Goal: Information Seeking & Learning: Learn about a topic

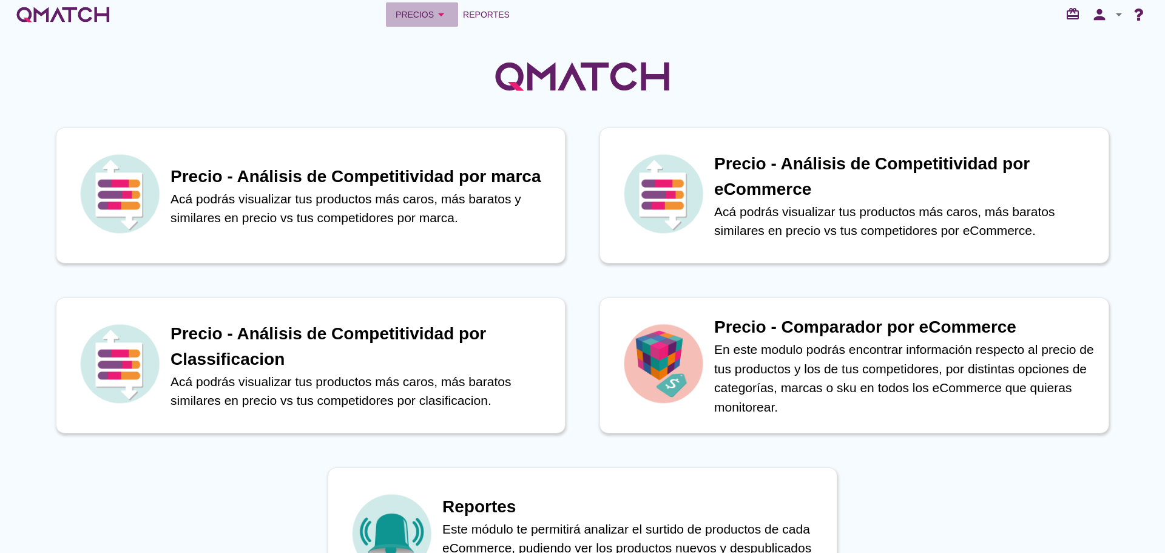
click at [431, 15] on div "Precios arrow_drop_down" at bounding box center [422, 14] width 53 height 15
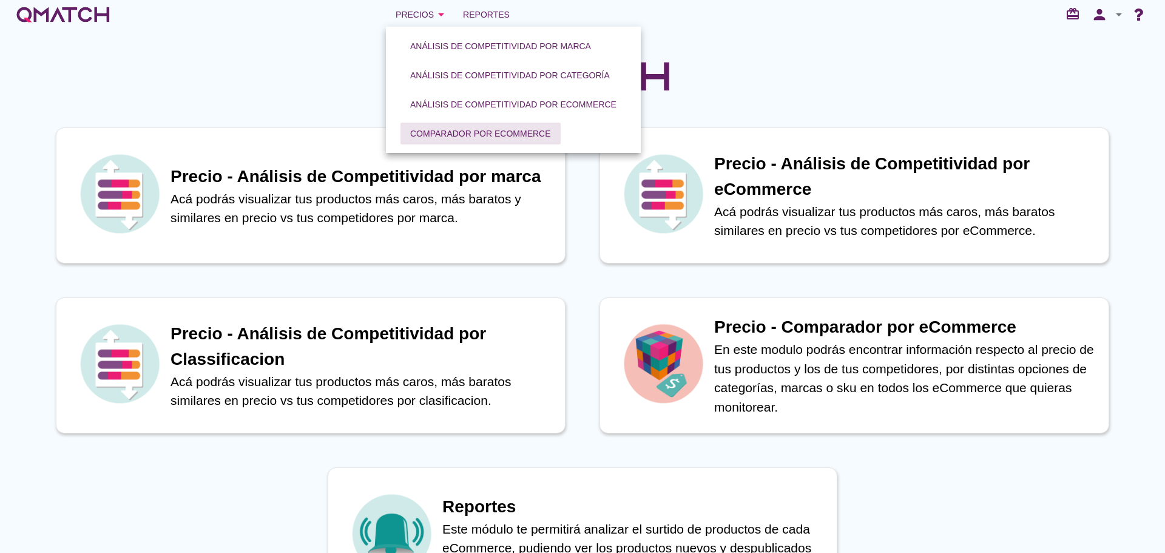
click at [432, 135] on div "Comparador por eCommerce" at bounding box center [480, 133] width 141 height 13
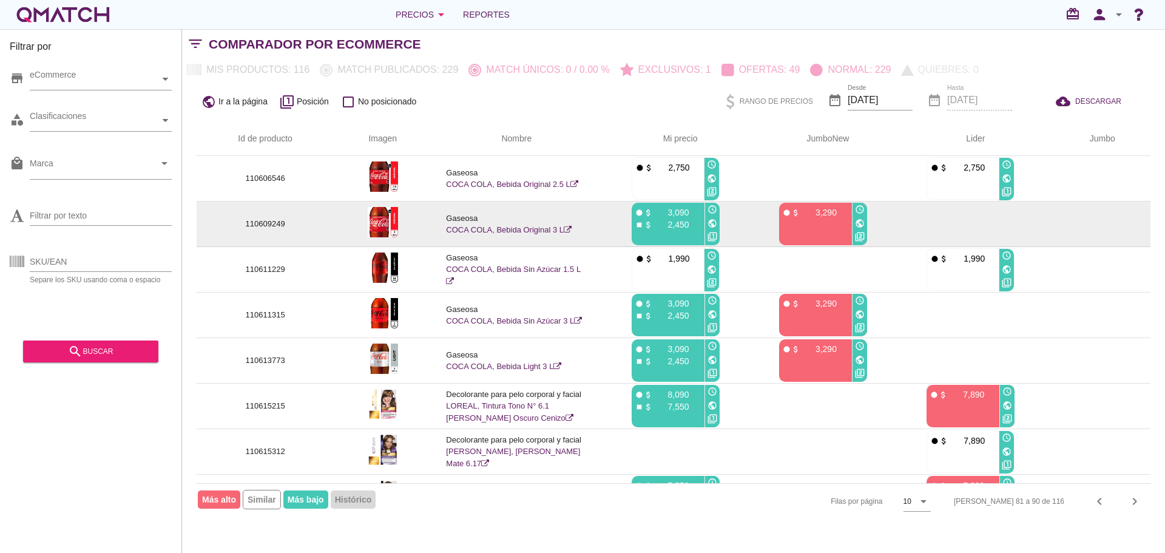
click at [861, 222] on icon "public" at bounding box center [860, 223] width 10 height 10
click at [524, 228] on link "COCA COLA, Bebida Original 3 L" at bounding box center [509, 229] width 126 height 9
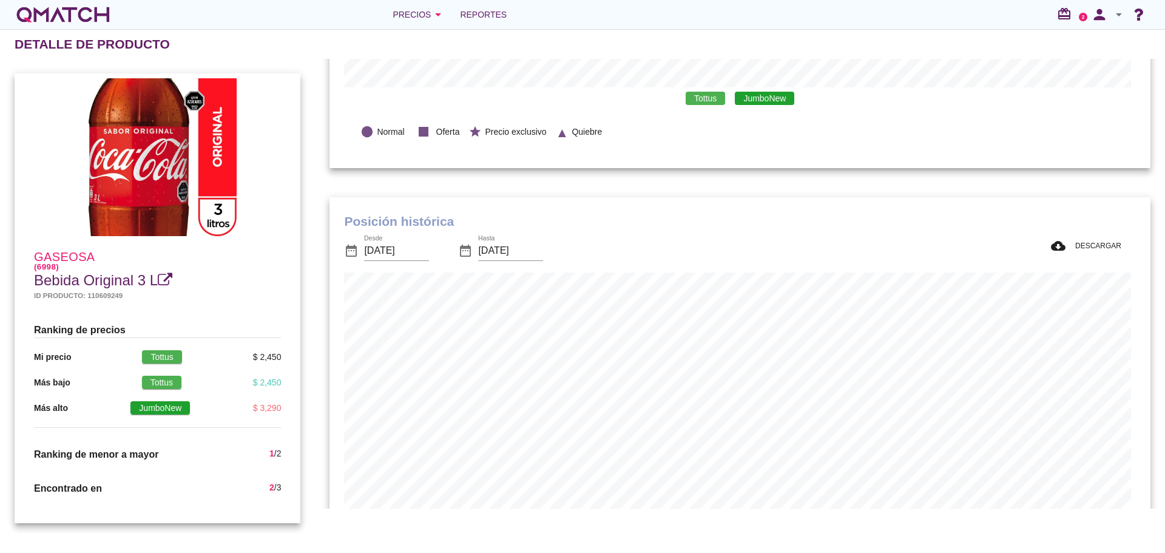
scroll to position [589, 0]
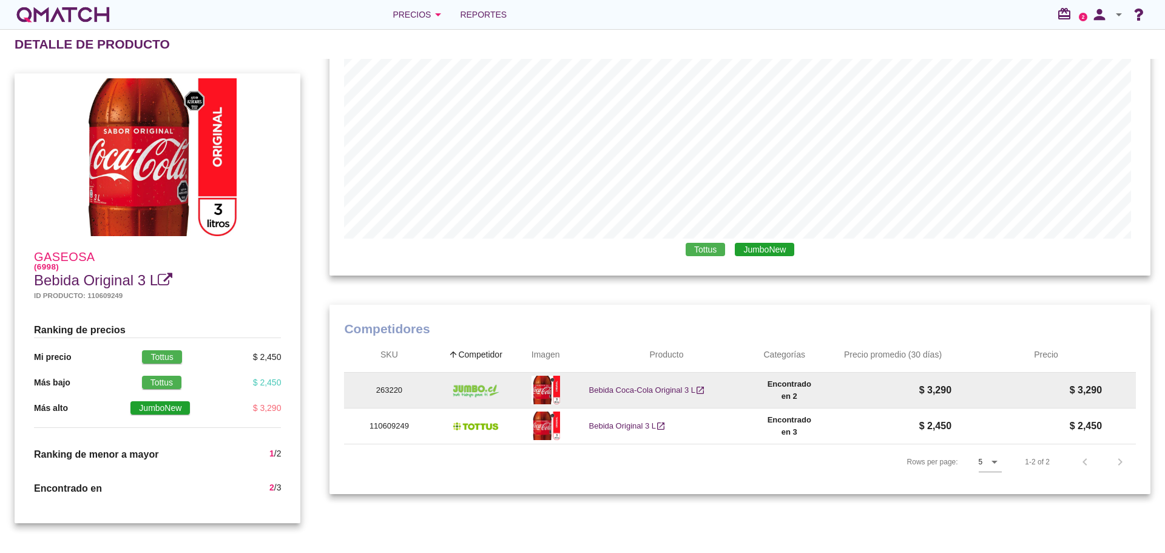
click at [393, 384] on p "263220" at bounding box center [389, 390] width 61 height 12
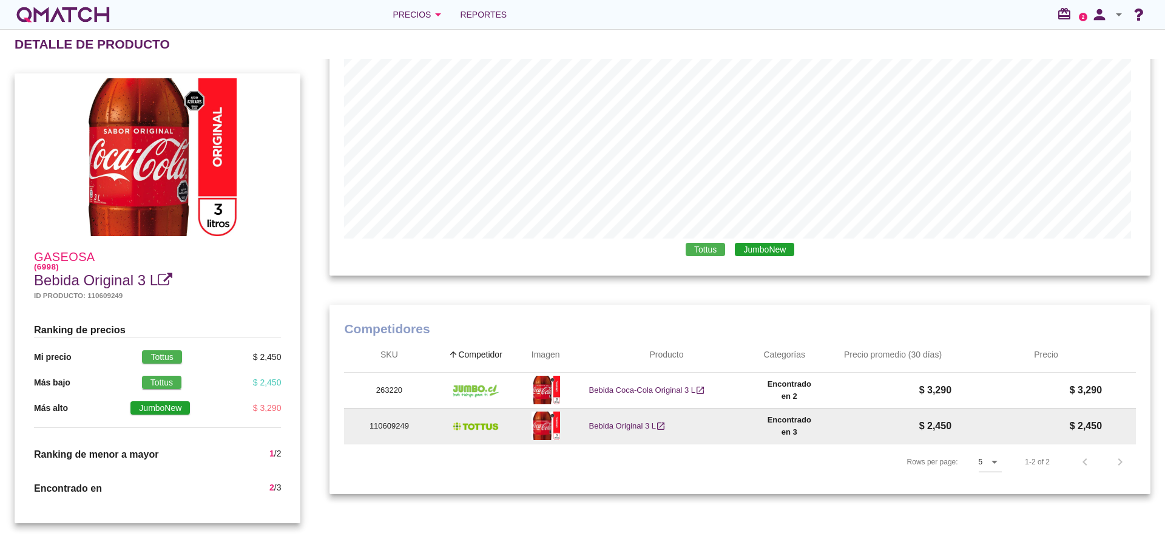
copy p "263220"
click at [628, 420] on span "Bebida Original 3 L" at bounding box center [622, 426] width 67 height 12
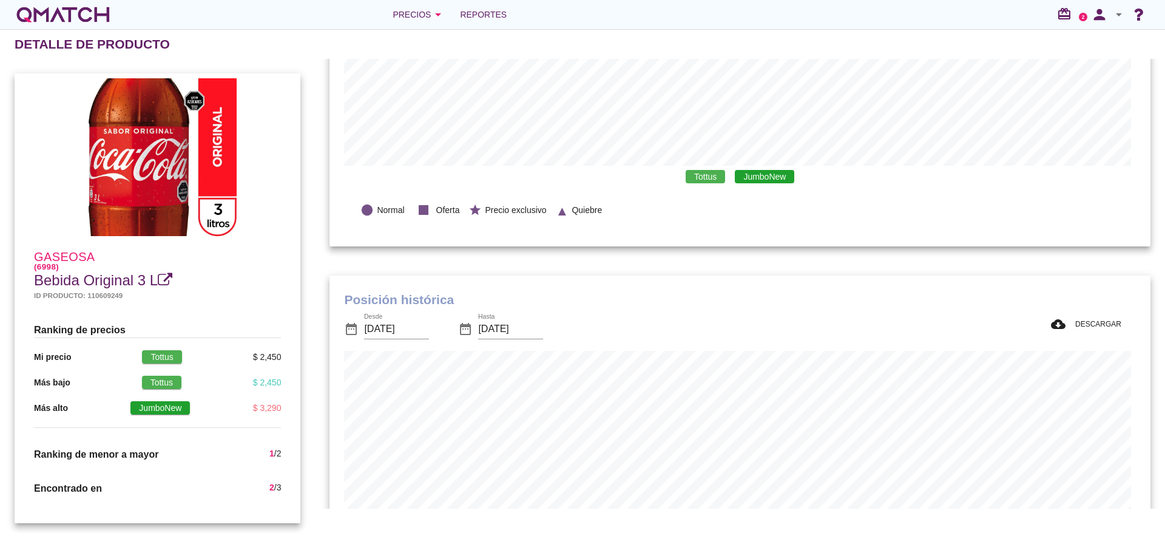
scroll to position [0, 0]
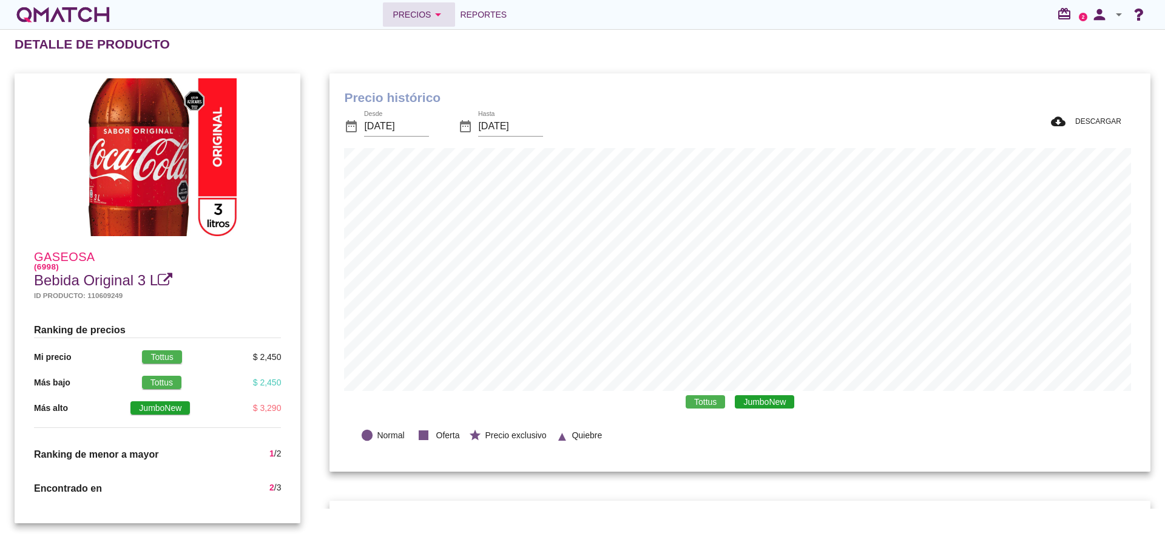
click at [410, 15] on div "Precios arrow_drop_down" at bounding box center [419, 14] width 53 height 15
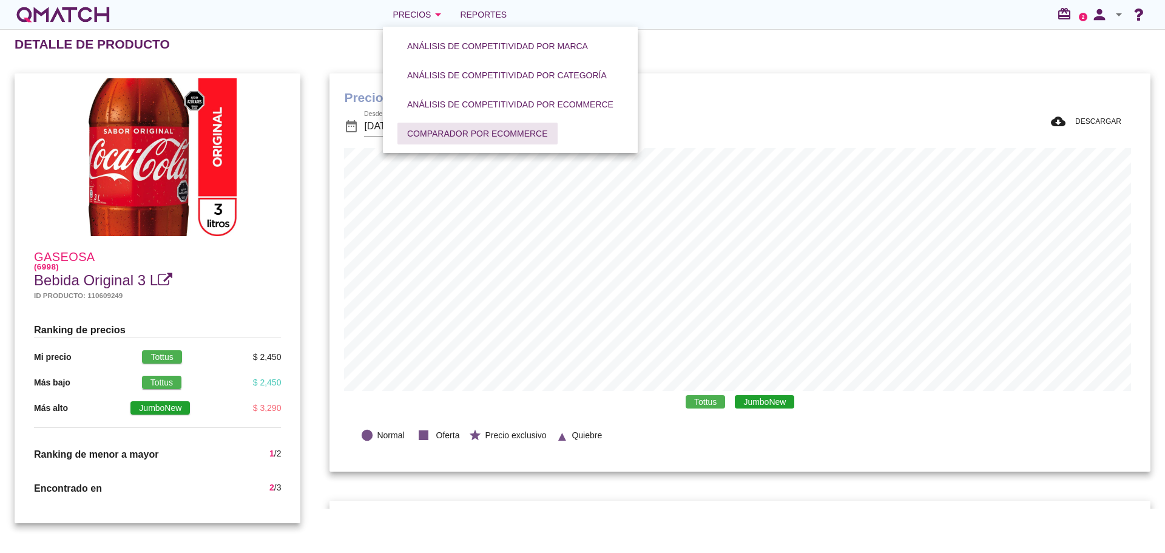
click at [442, 140] on div "Comparador por eCommerce" at bounding box center [477, 133] width 141 height 13
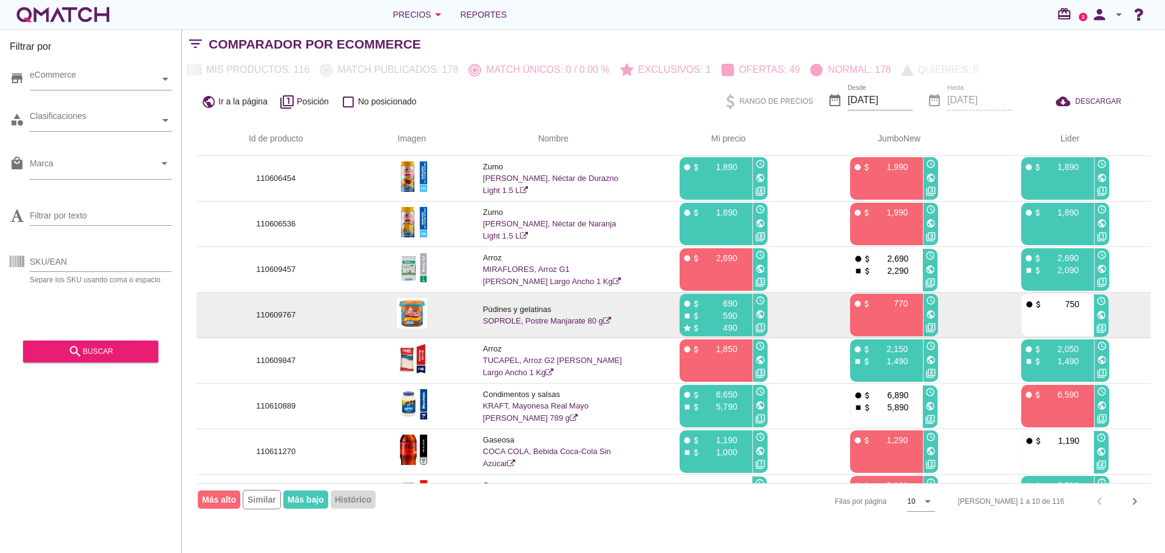
click at [932, 312] on icon "public" at bounding box center [931, 314] width 10 height 10
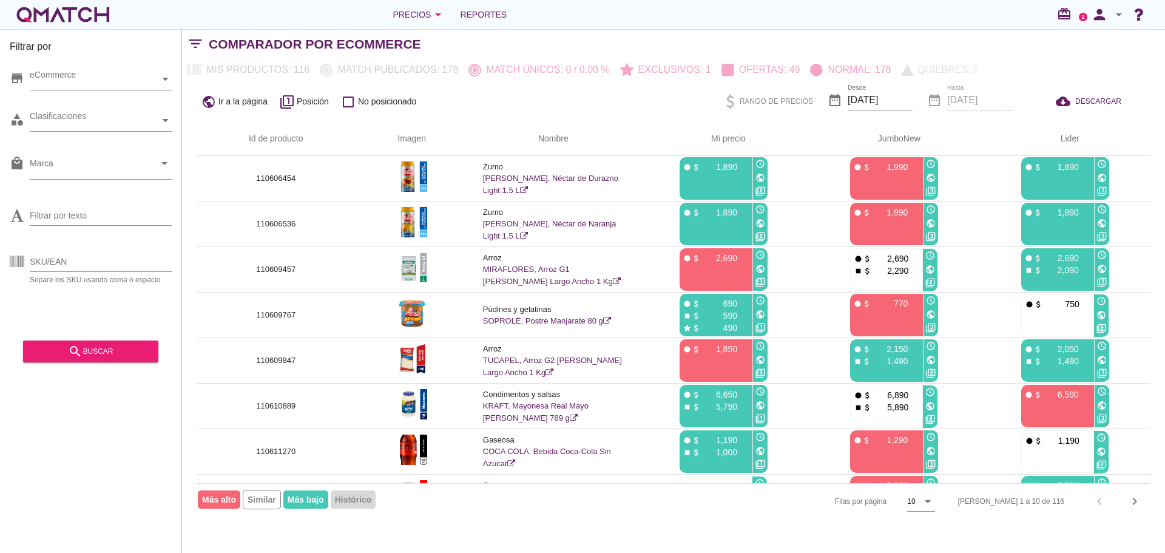
click at [462, 110] on div "public Ir a la página filter_1 Posición check_box_outline_blank No posicionado" at bounding box center [385, 101] width 376 height 23
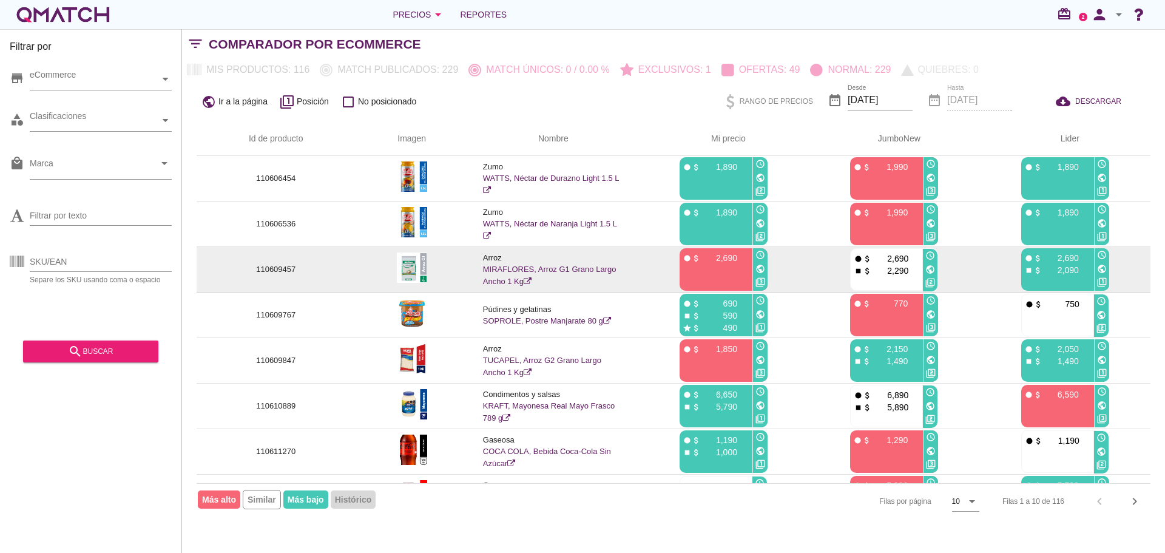
click at [931, 272] on icon "public" at bounding box center [930, 270] width 10 height 10
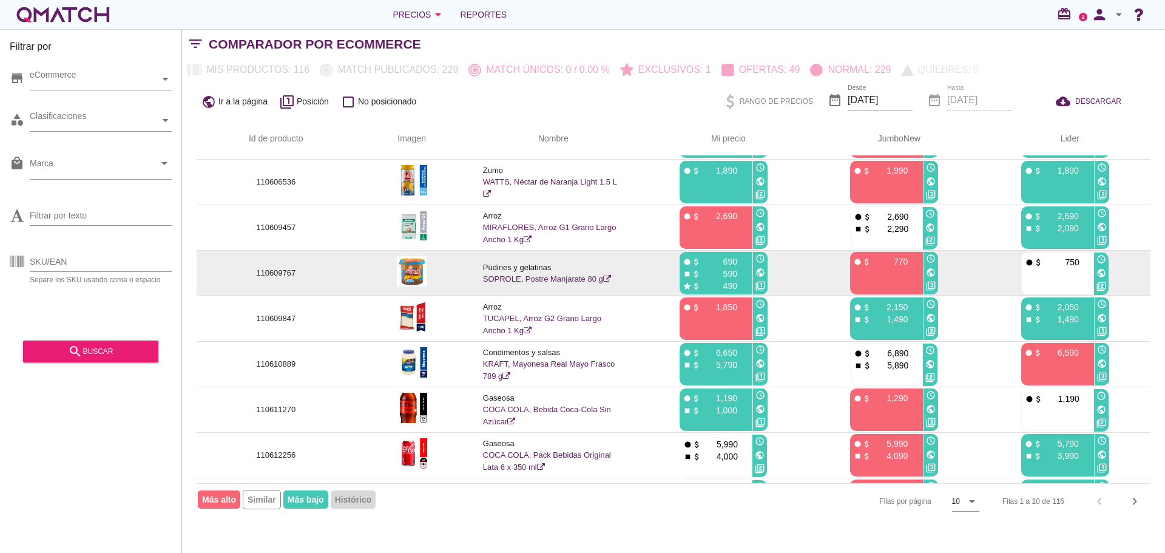
scroll to position [121, 0]
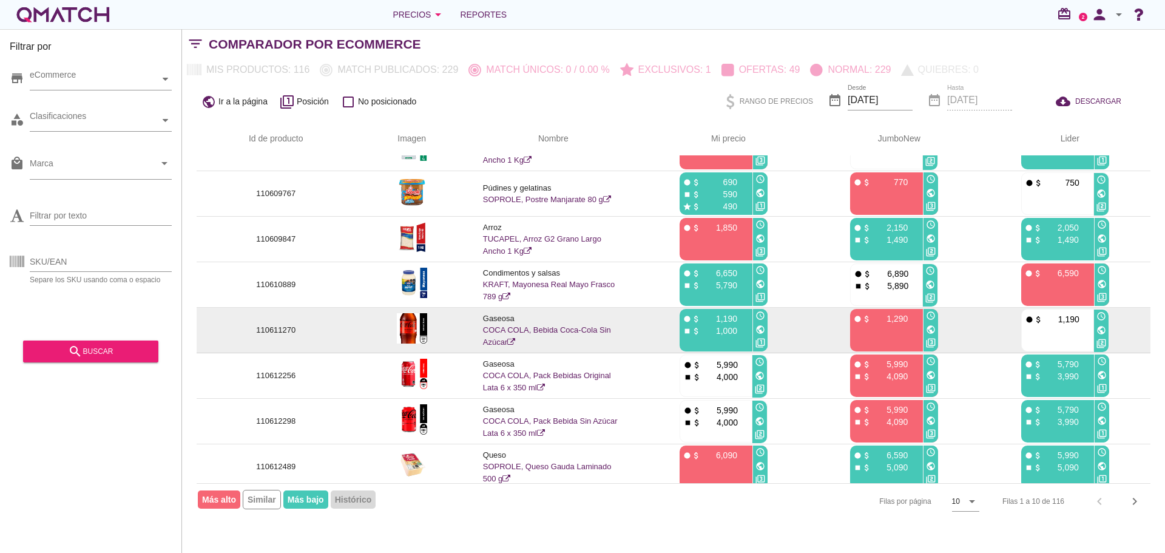
click at [420, 334] on img at bounding box center [412, 328] width 30 height 30
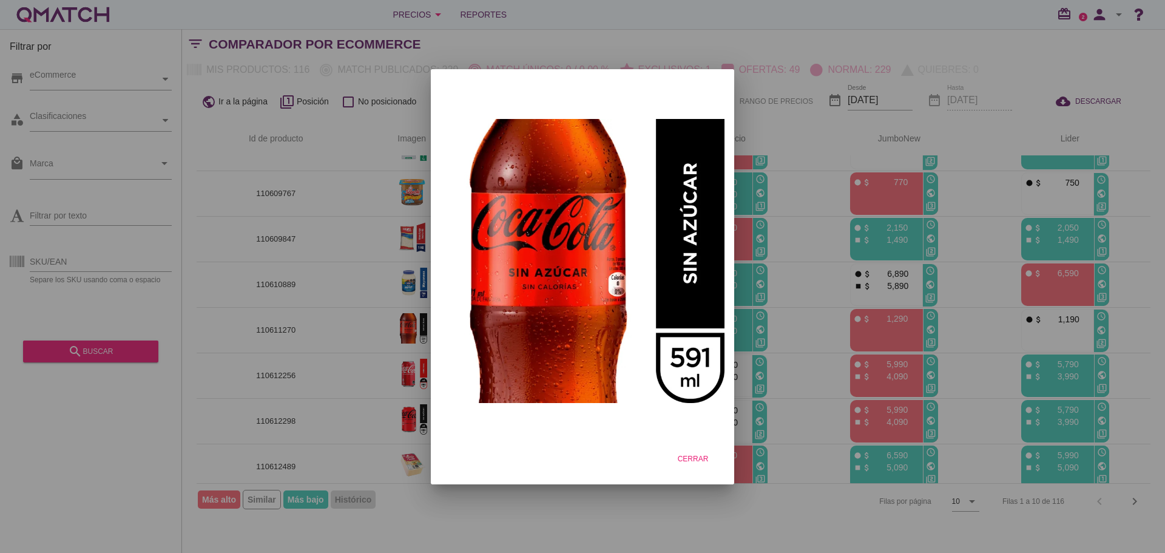
click at [831, 289] on div at bounding box center [582, 276] width 1165 height 553
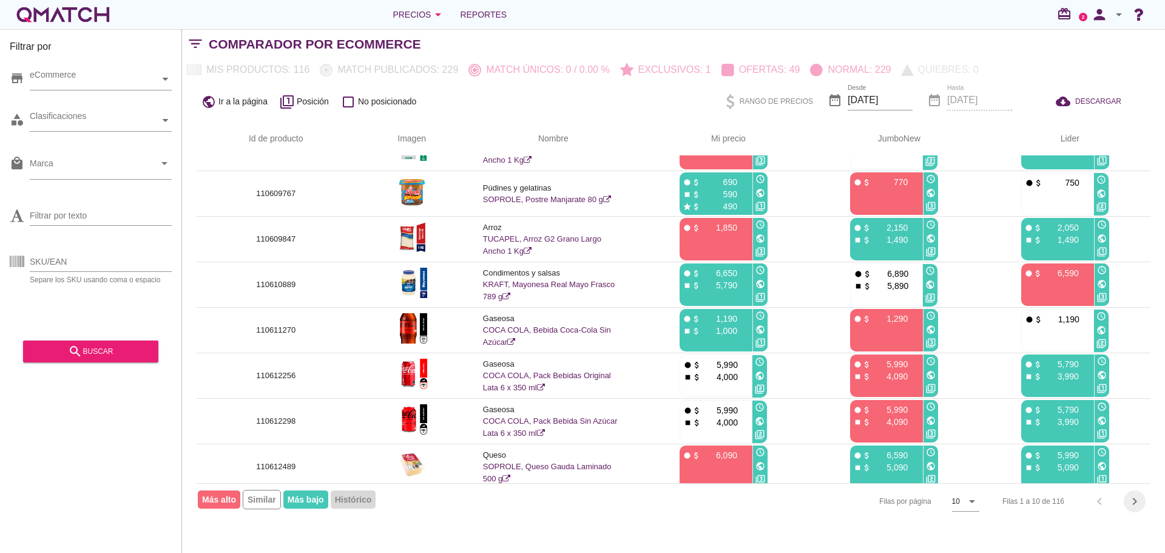
click at [1131, 500] on icon "chevron_right" at bounding box center [1134, 501] width 15 height 15
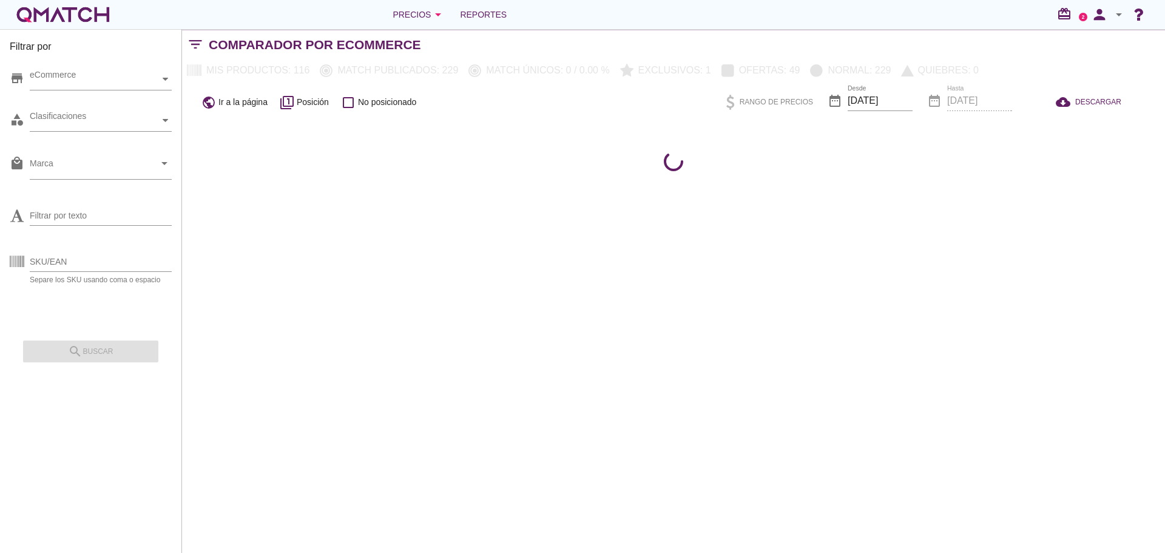
scroll to position [0, 0]
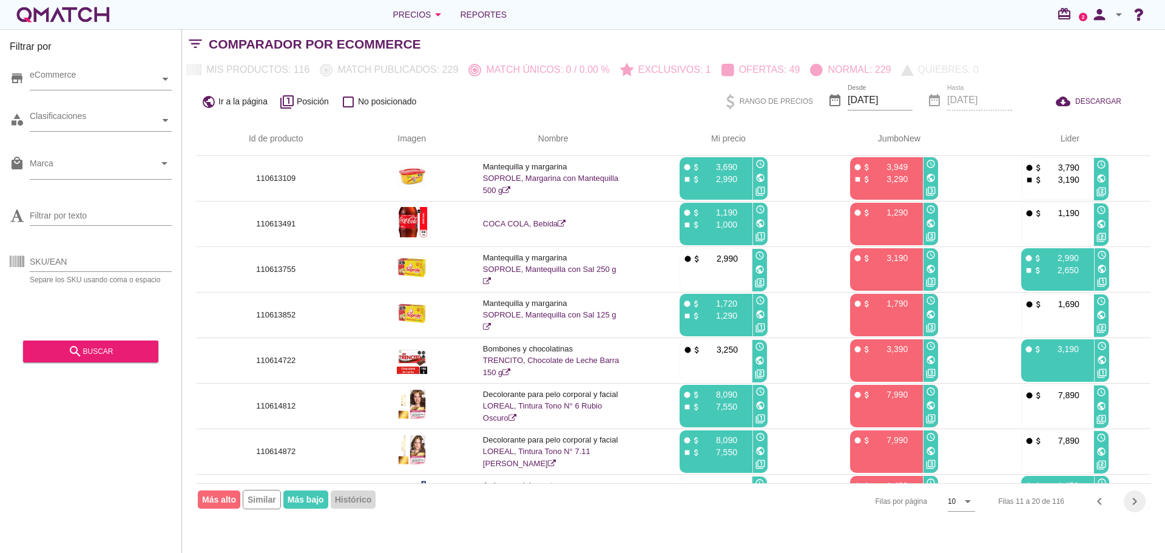
click at [1130, 500] on icon "chevron_right" at bounding box center [1134, 501] width 15 height 15
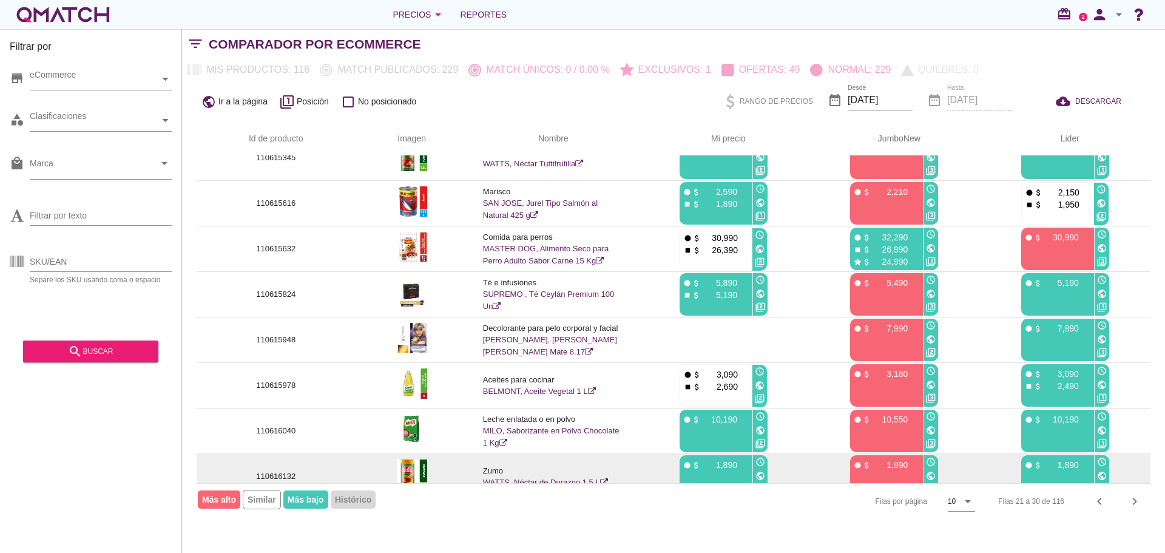
scroll to position [127, 0]
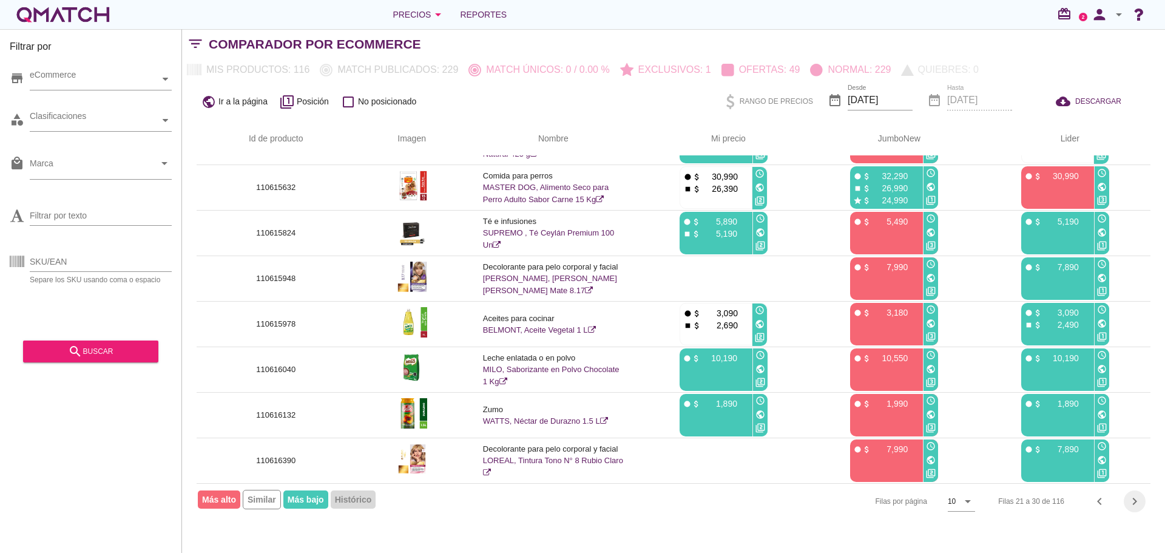
click at [1138, 510] on button "chevron_right" at bounding box center [1135, 501] width 22 height 22
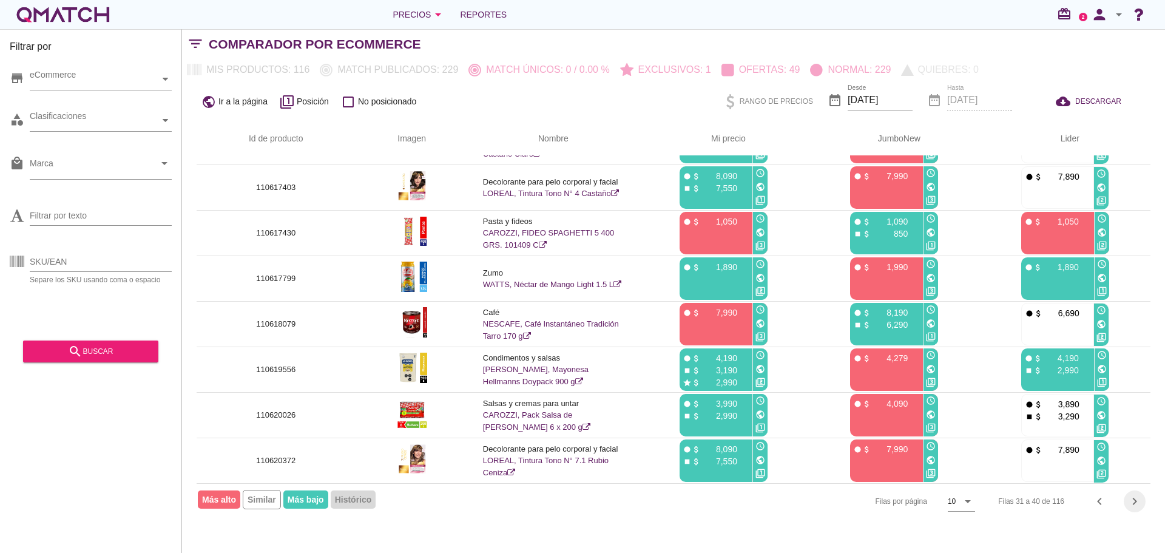
click at [1131, 497] on icon "chevron_right" at bounding box center [1134, 501] width 15 height 15
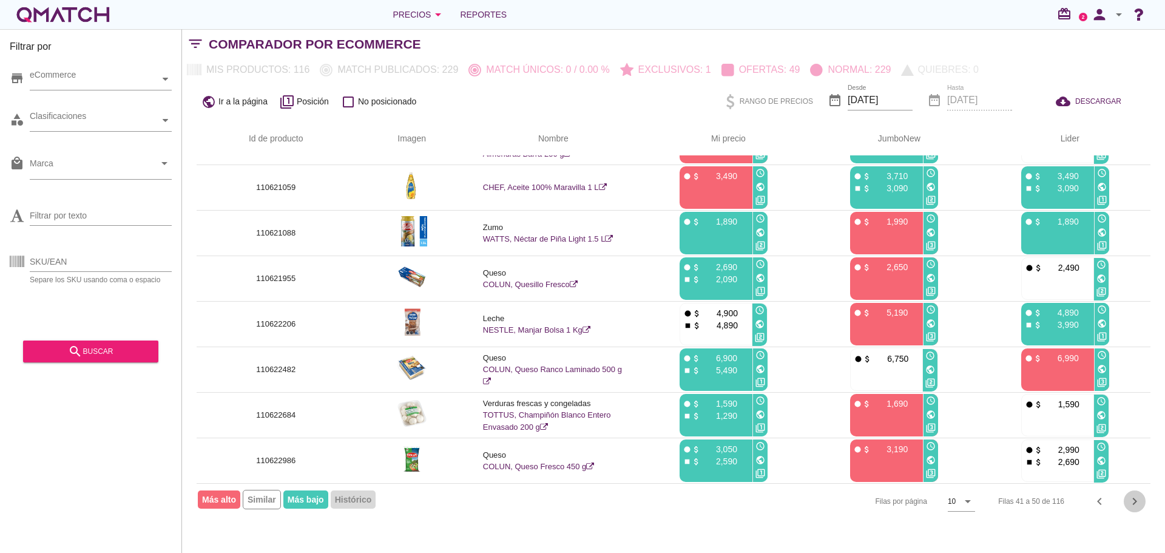
click at [1126, 502] on div "chevron_right" at bounding box center [1135, 501] width 22 height 15
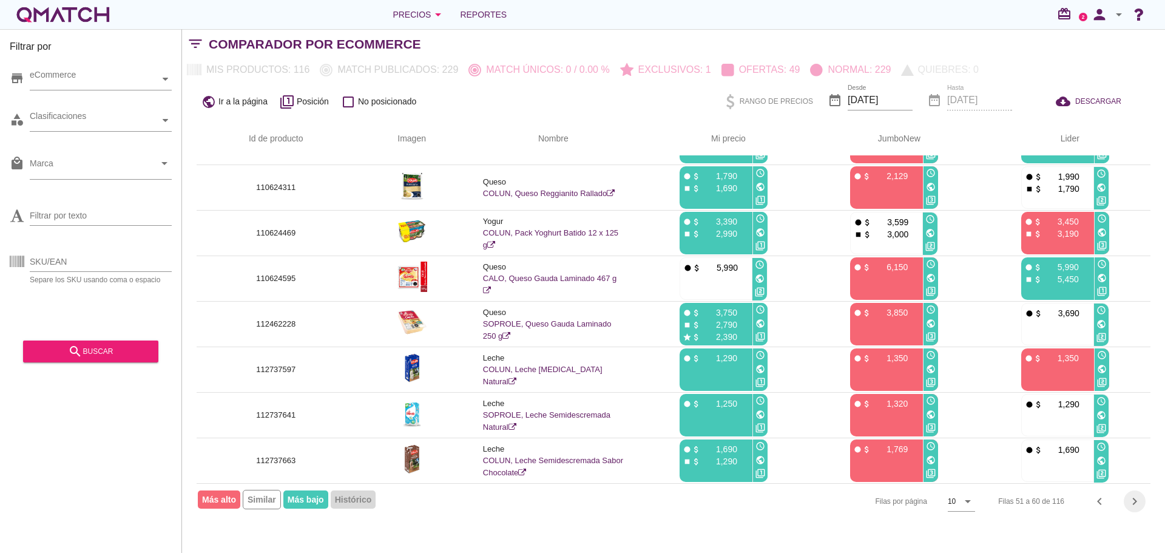
click at [1141, 500] on icon "chevron_right" at bounding box center [1134, 501] width 15 height 15
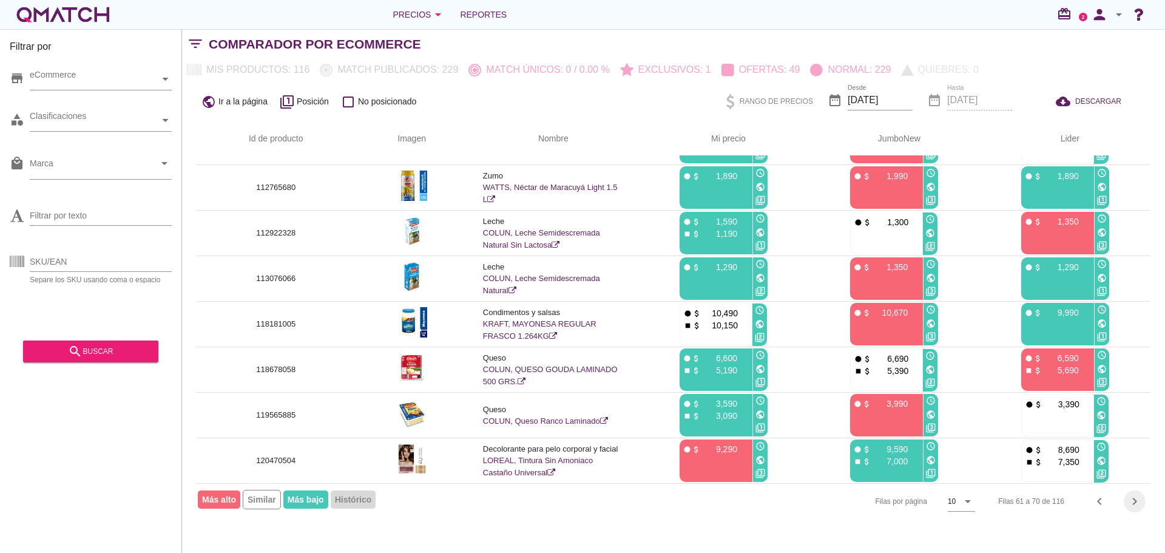
click at [1142, 497] on div "chevron_right" at bounding box center [1135, 501] width 22 height 15
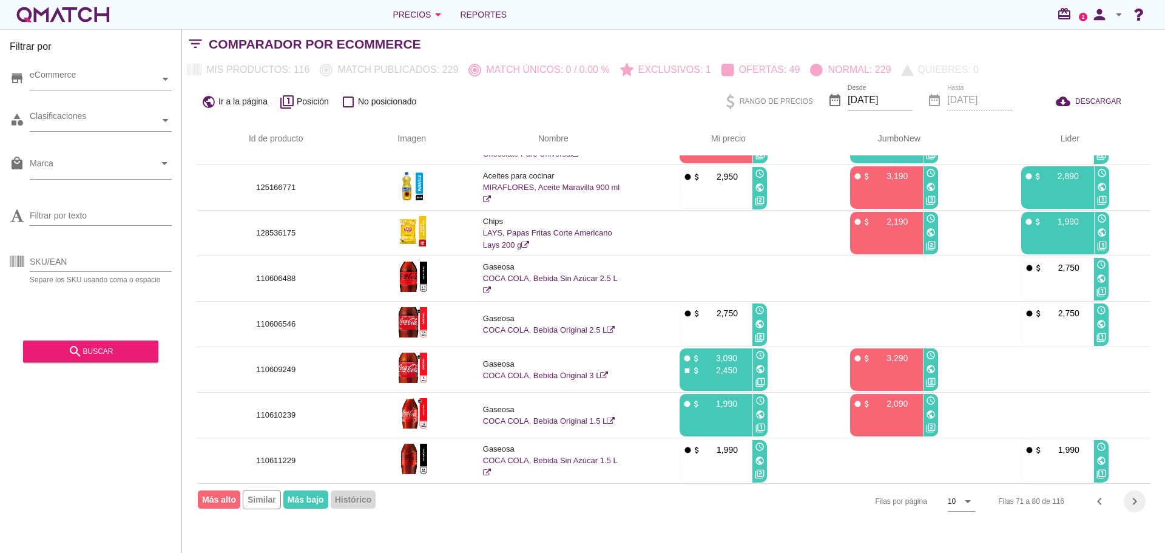
click at [1134, 505] on icon "chevron_right" at bounding box center [1134, 501] width 15 height 15
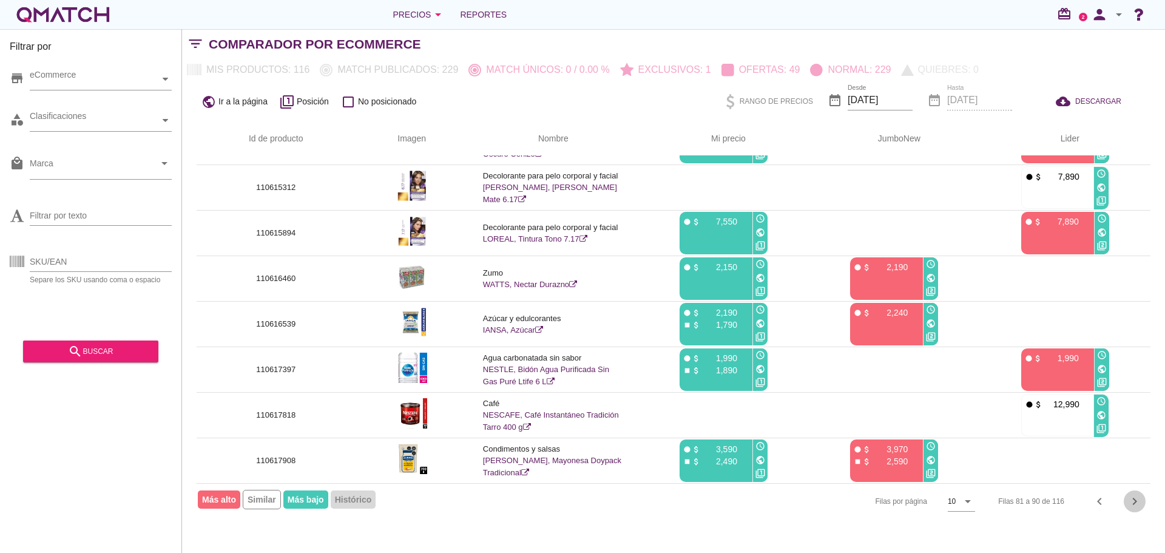
click at [1131, 504] on icon "chevron_right" at bounding box center [1134, 501] width 15 height 15
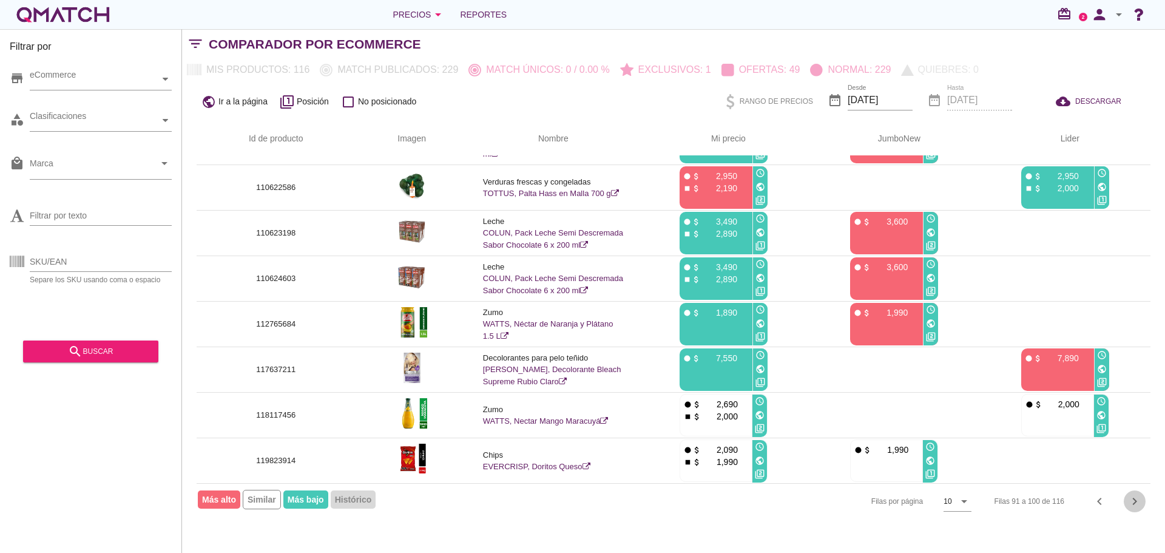
click at [1134, 500] on icon "chevron_right" at bounding box center [1134, 501] width 15 height 15
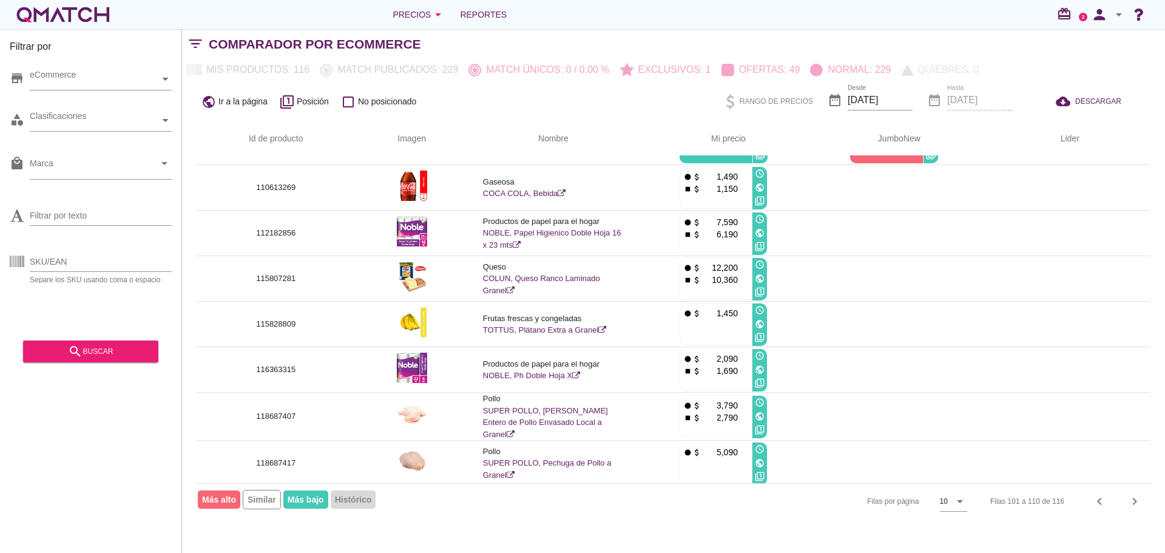
click at [422, 27] on div "Precios arrow_drop_down Reportes redeem 2 person arrow_drop_down" at bounding box center [582, 14] width 1165 height 29
click at [426, 16] on div "Precios arrow_drop_down" at bounding box center [419, 14] width 53 height 15
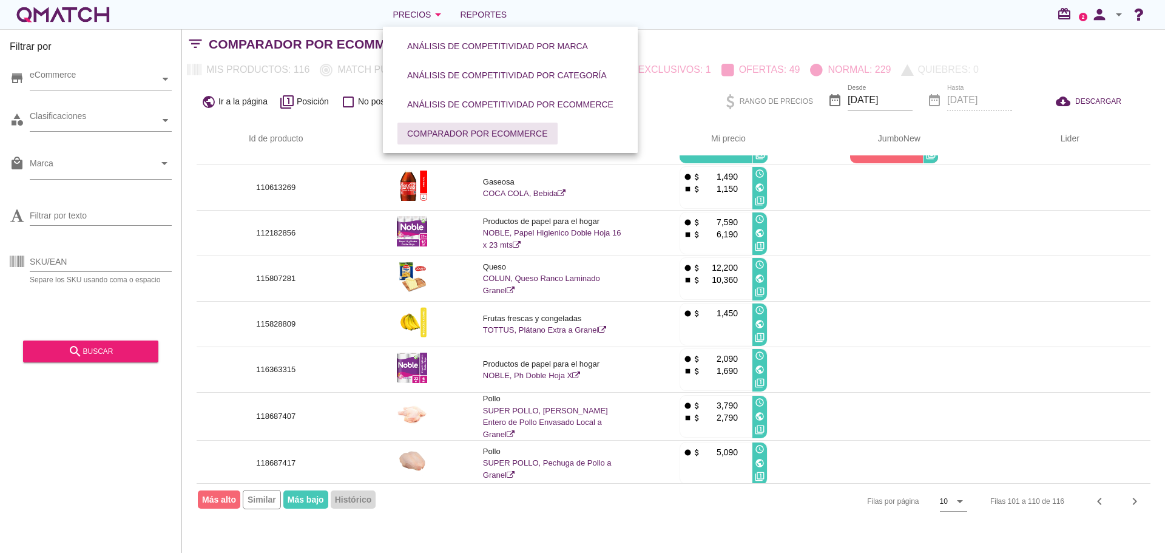
click at [468, 129] on div "Comparador por eCommerce" at bounding box center [477, 133] width 141 height 13
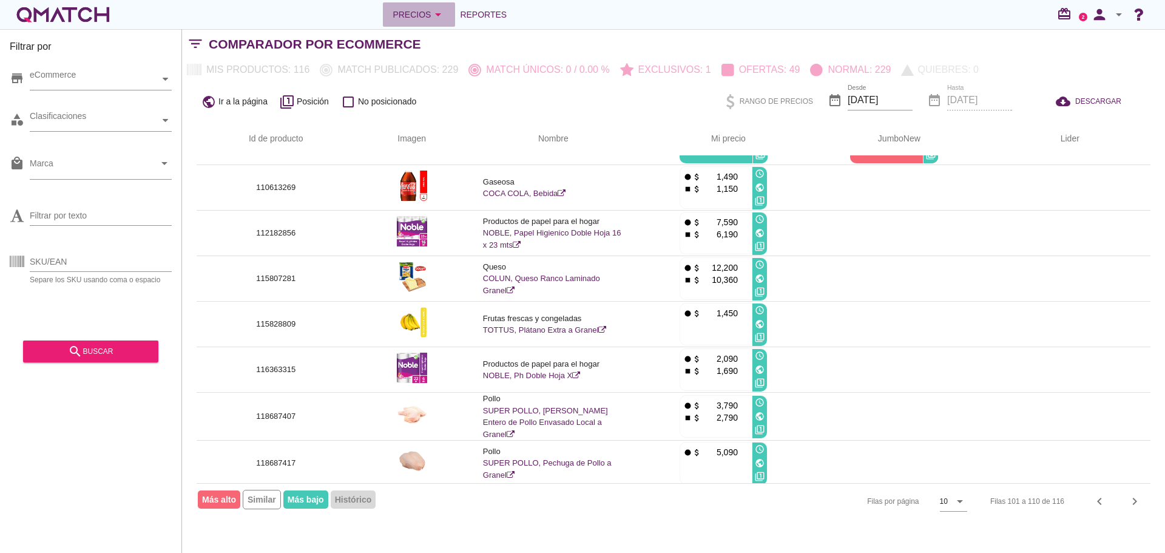
click at [415, 8] on div "Precios arrow_drop_down" at bounding box center [419, 14] width 53 height 15
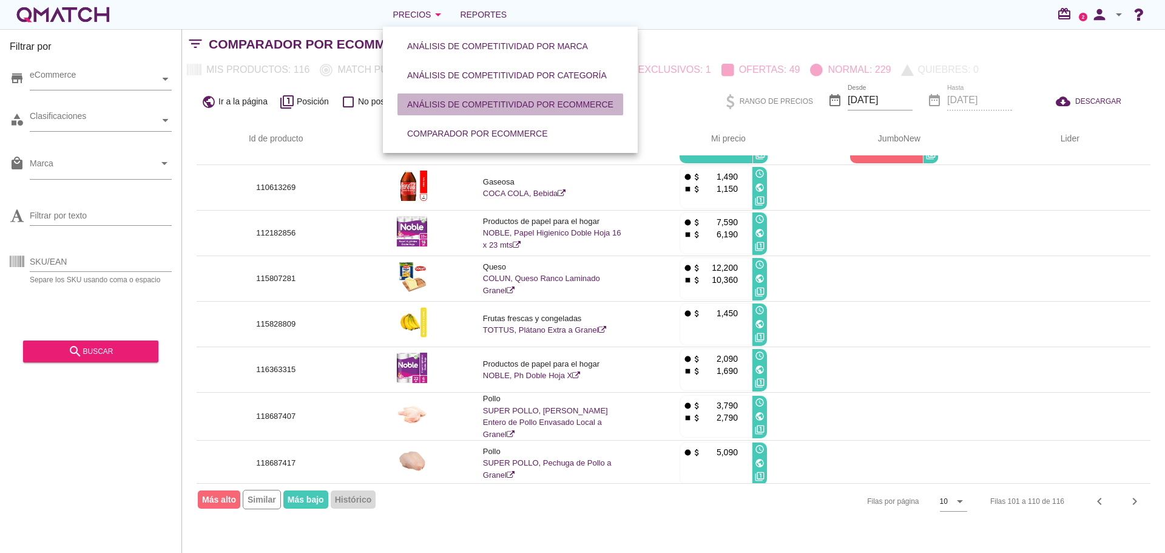
click at [466, 97] on button "Análisis de competitividad por eCommerce" at bounding box center [510, 104] width 226 height 22
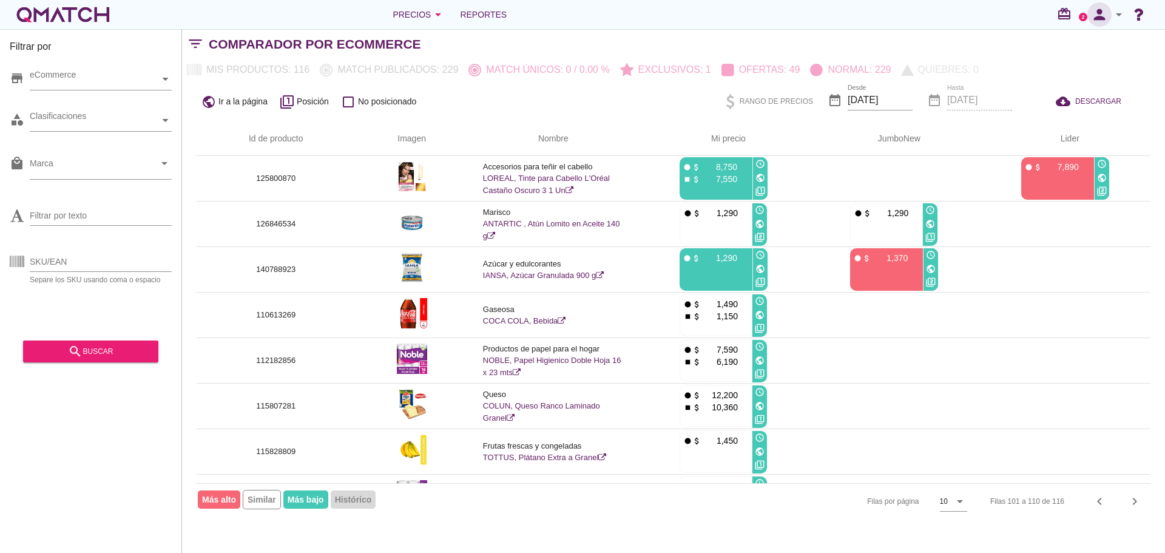
click at [1104, 15] on icon "person" at bounding box center [1099, 14] width 24 height 17
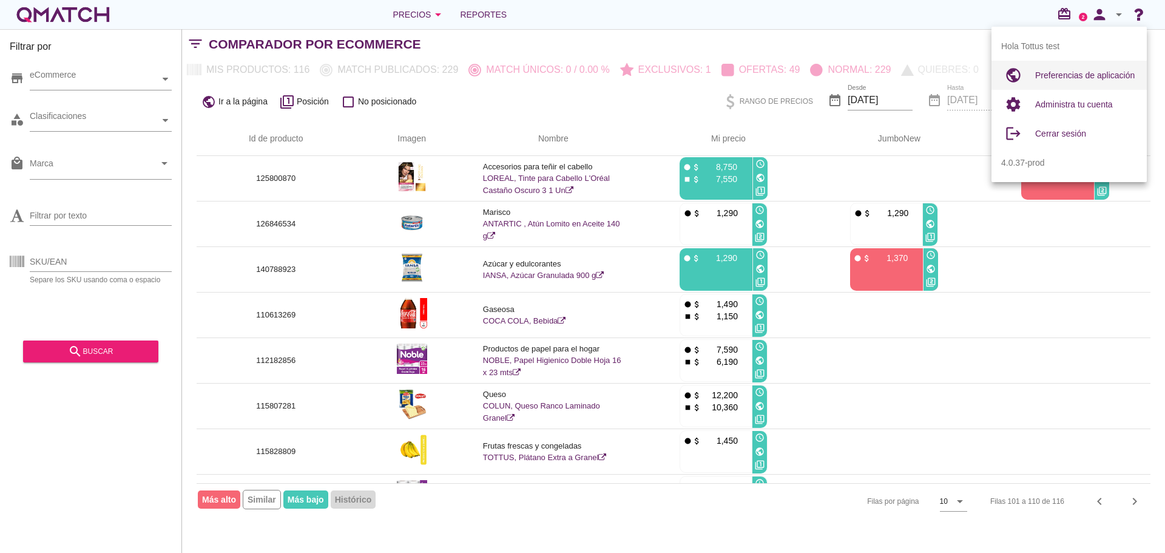
click at [1033, 75] on div "public" at bounding box center [1018, 75] width 34 height 24
radio input "true"
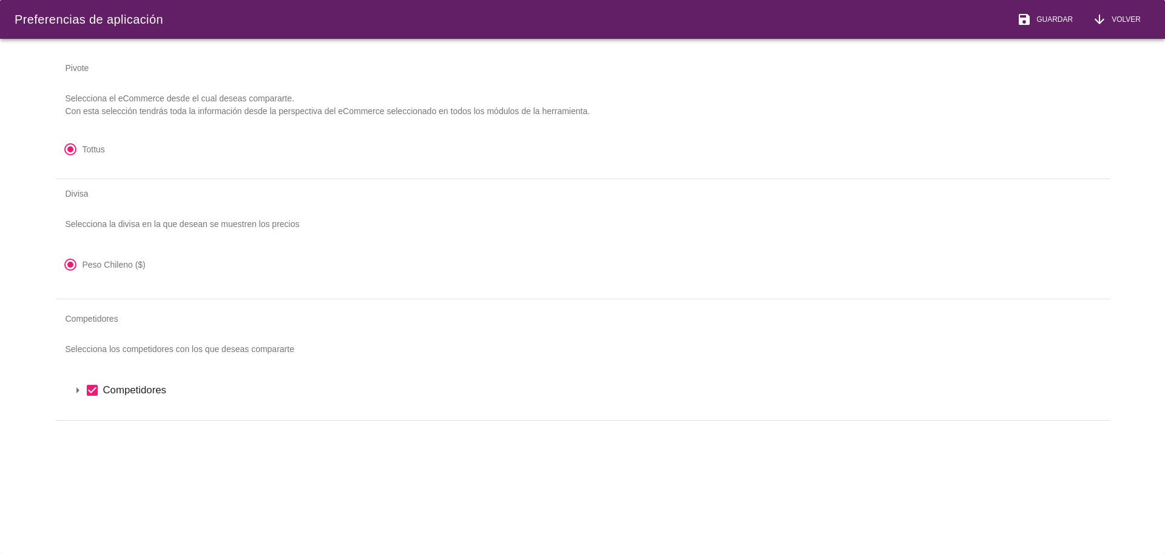
click at [74, 388] on icon "arrow_drop_down" at bounding box center [77, 390] width 15 height 15
click at [89, 408] on icon "arrow_drop_down" at bounding box center [93, 410] width 15 height 15
click at [124, 454] on icon "check_box" at bounding box center [123, 452] width 15 height 15
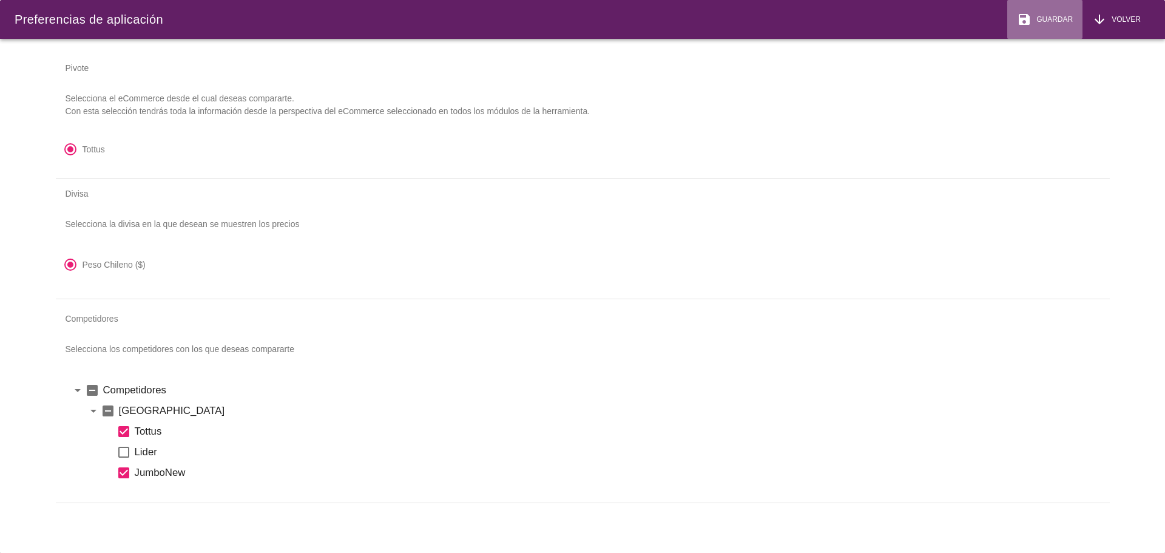
click at [1031, 18] on span "Guardar" at bounding box center [1051, 19] width 41 height 11
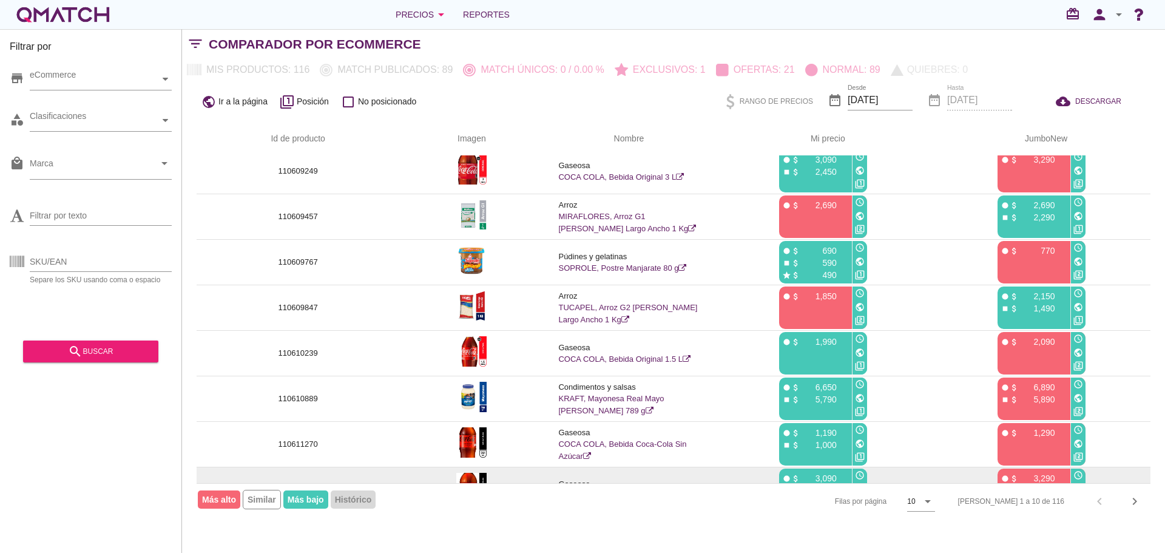
scroll to position [121, 0]
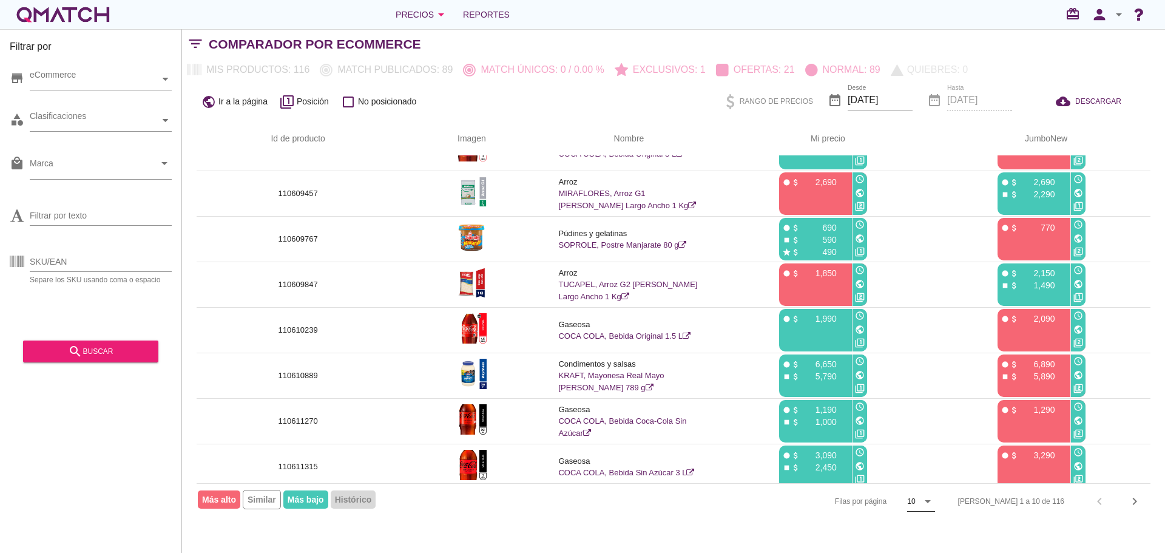
click at [915, 500] on div "10" at bounding box center [911, 501] width 8 height 11
click at [967, 529] on div "20" at bounding box center [965, 531] width 26 height 15
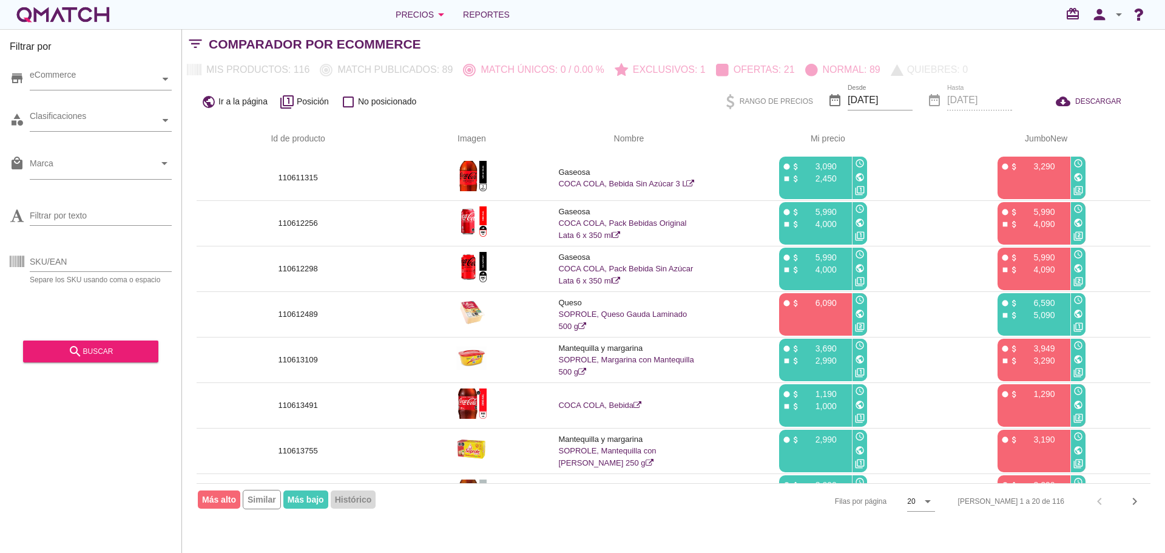
scroll to position [582, 0]
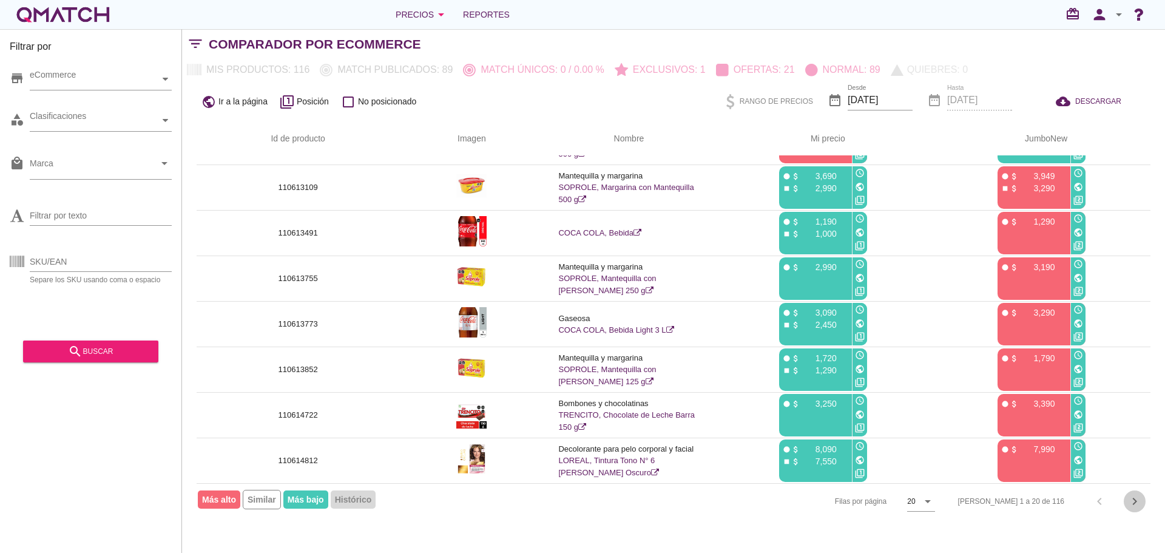
click at [1139, 506] on icon "chevron_right" at bounding box center [1134, 501] width 15 height 15
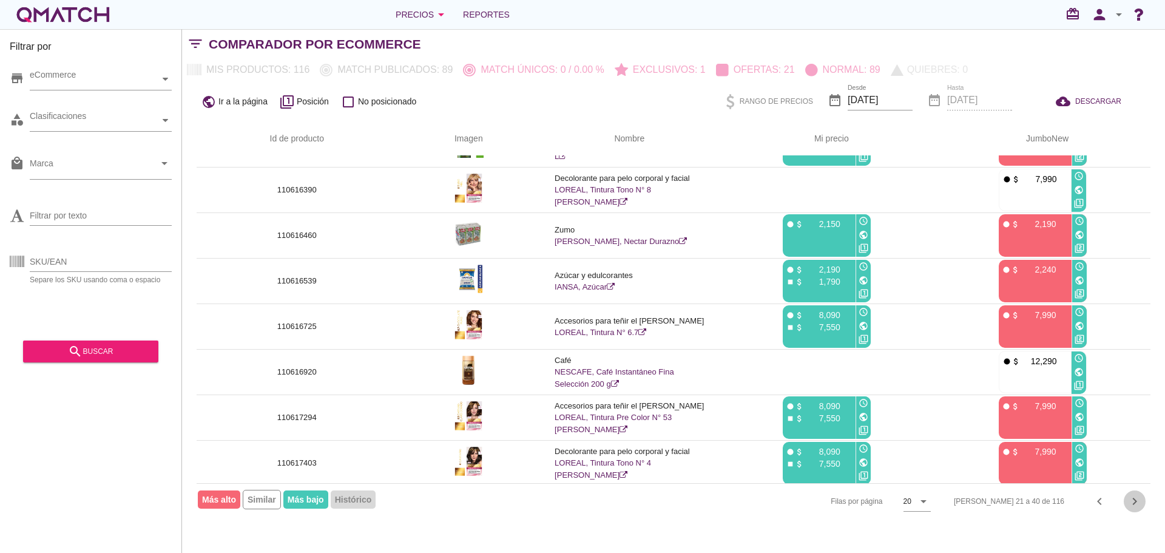
click at [1137, 500] on icon "chevron_right" at bounding box center [1134, 501] width 15 height 15
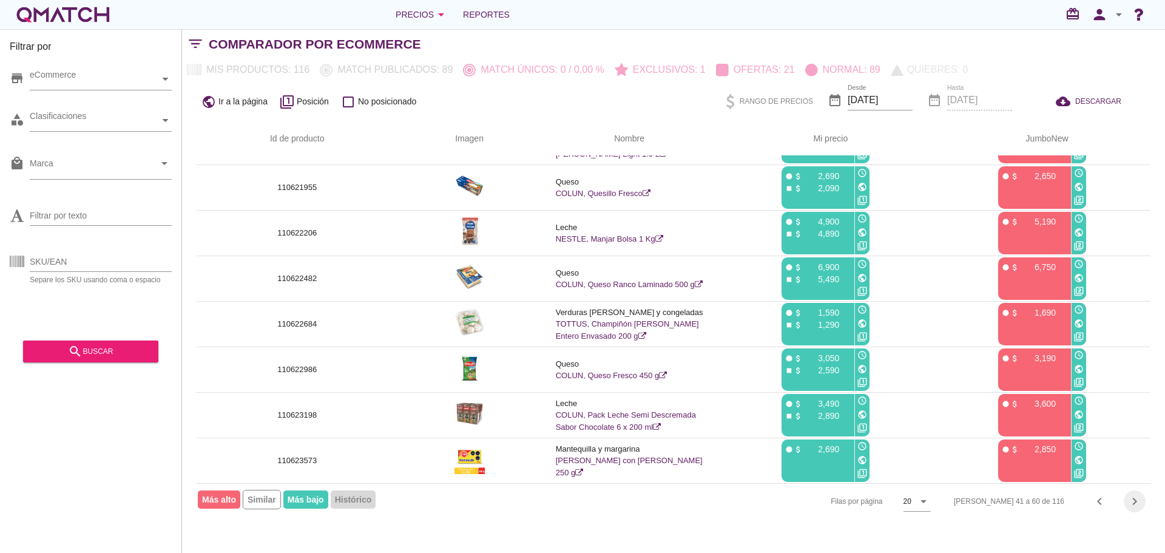
click at [1127, 500] on icon "chevron_right" at bounding box center [1134, 501] width 15 height 15
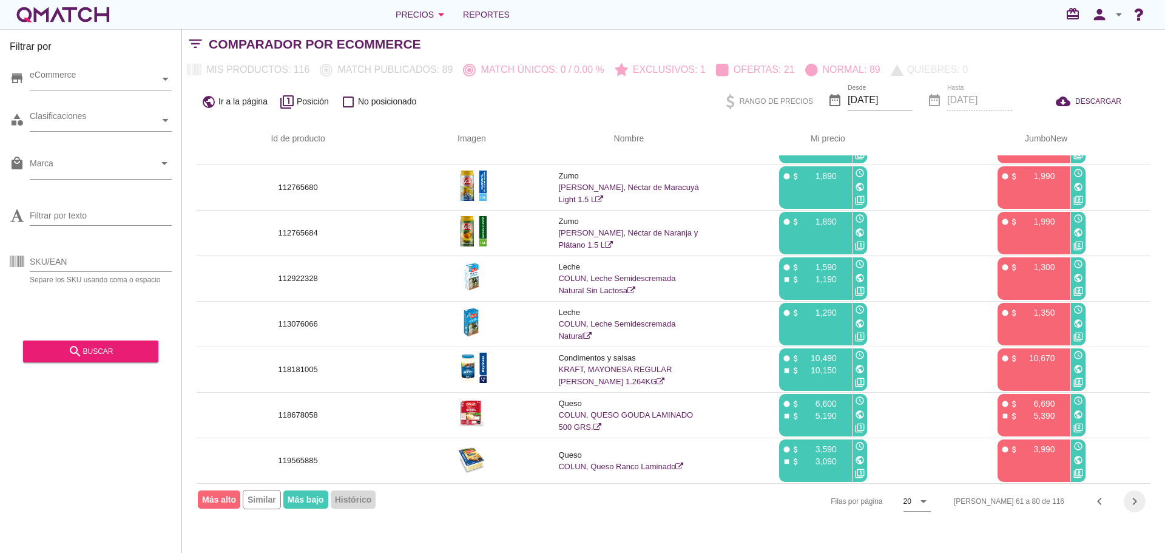
click at [1133, 502] on icon "chevron_right" at bounding box center [1134, 501] width 15 height 15
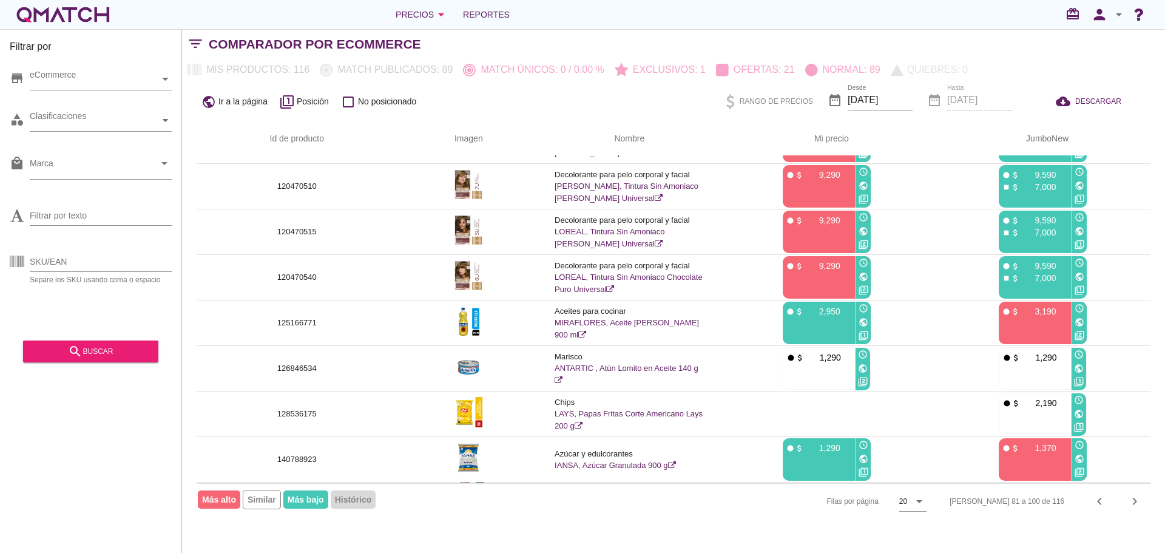
scroll to position [0, 0]
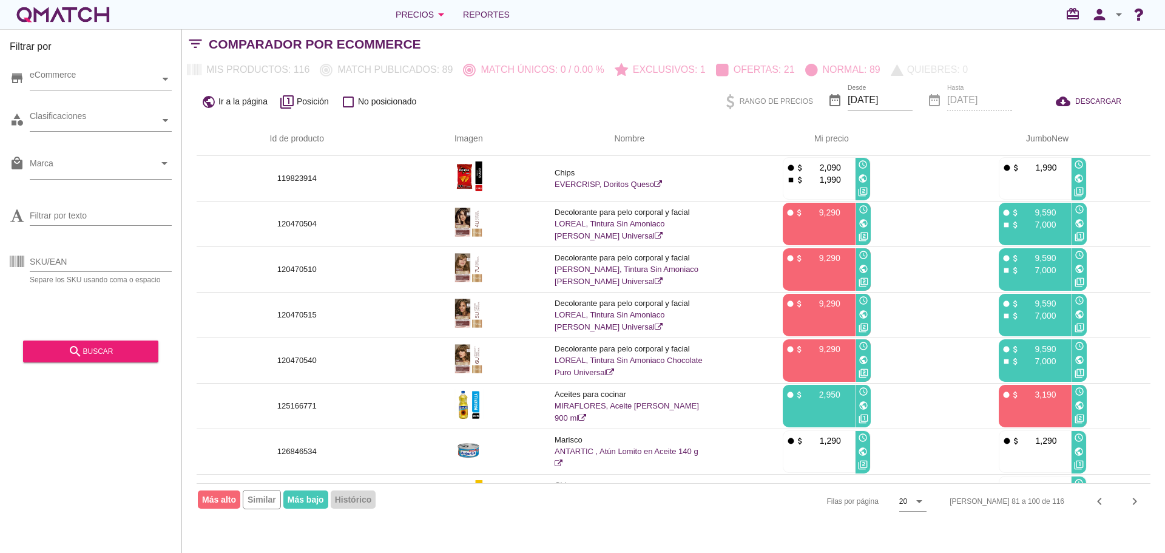
click at [1114, 18] on icon "arrow_drop_down" at bounding box center [1118, 14] width 15 height 15
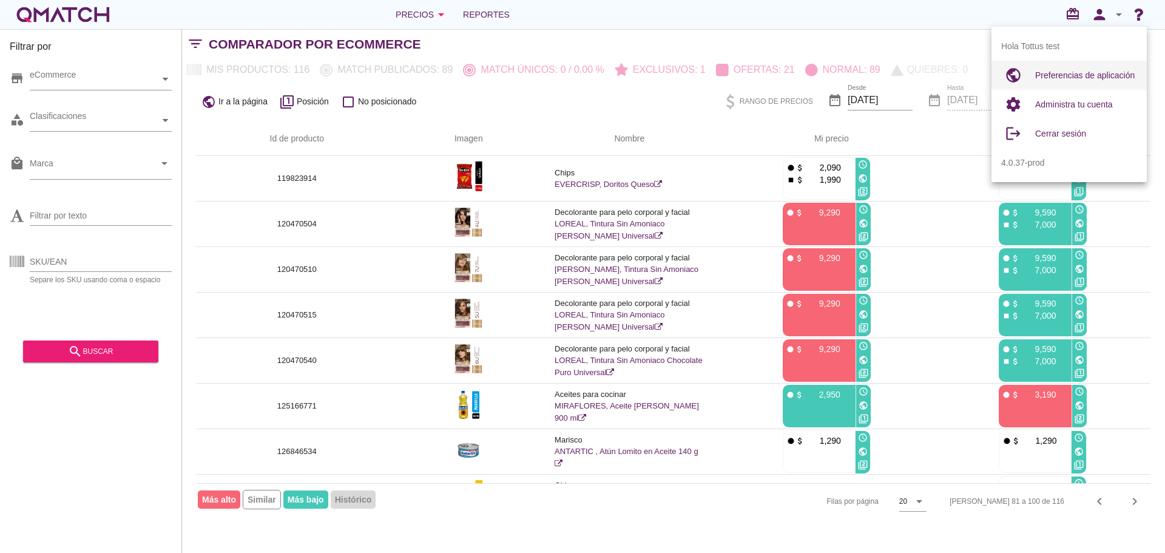
click at [1080, 78] on span "Preferencias de aplicación" at bounding box center [1084, 75] width 99 height 10
radio input "true"
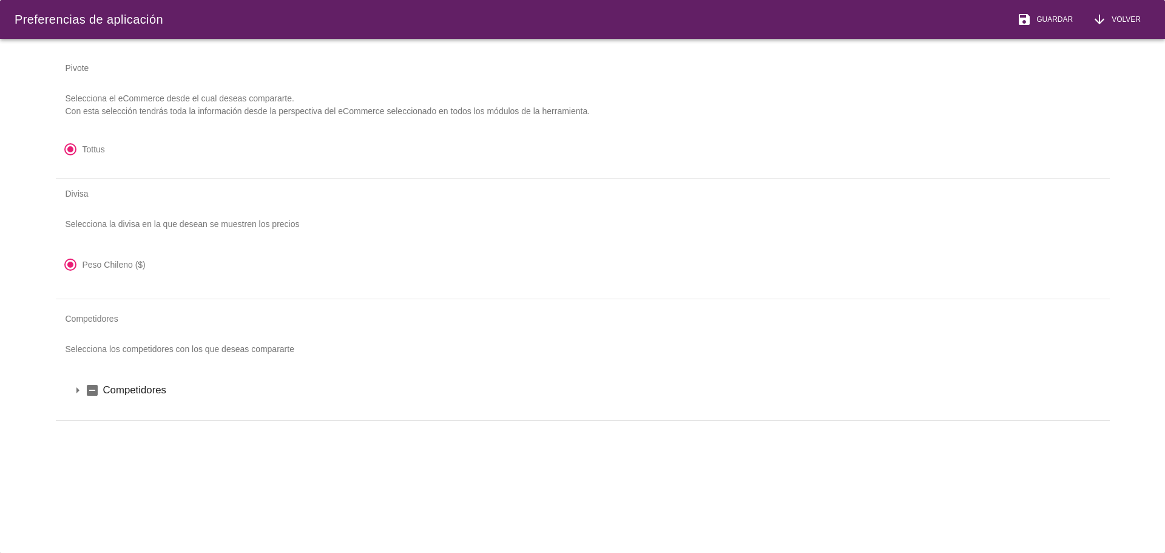
click at [87, 394] on icon "indeterminate_check_box" at bounding box center [92, 390] width 15 height 15
click at [1050, 21] on span "Guardar" at bounding box center [1051, 19] width 41 height 11
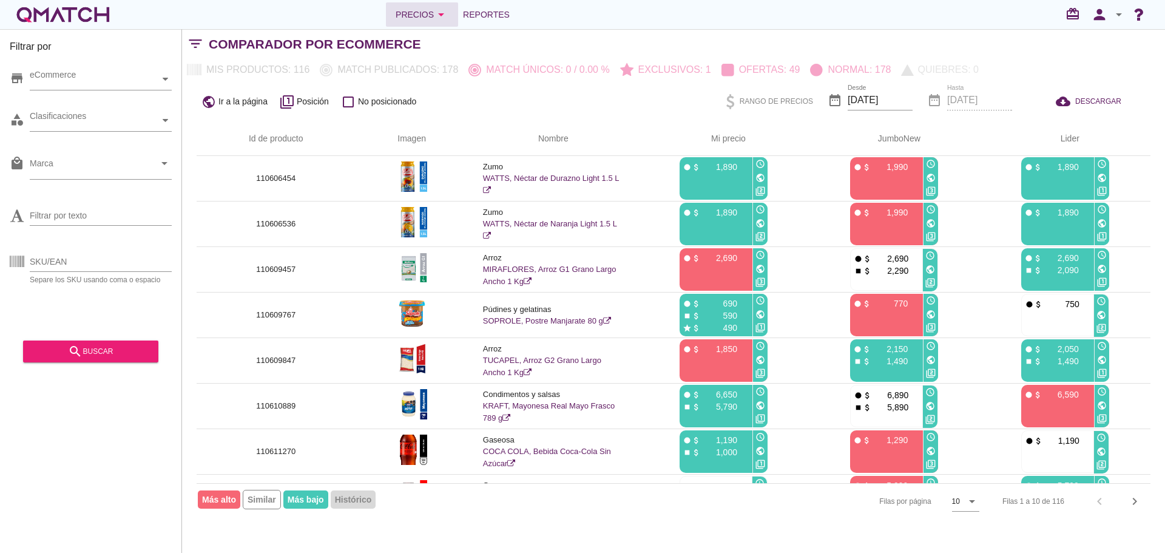
click at [426, 17] on div "Precios arrow_drop_down" at bounding box center [422, 14] width 53 height 15
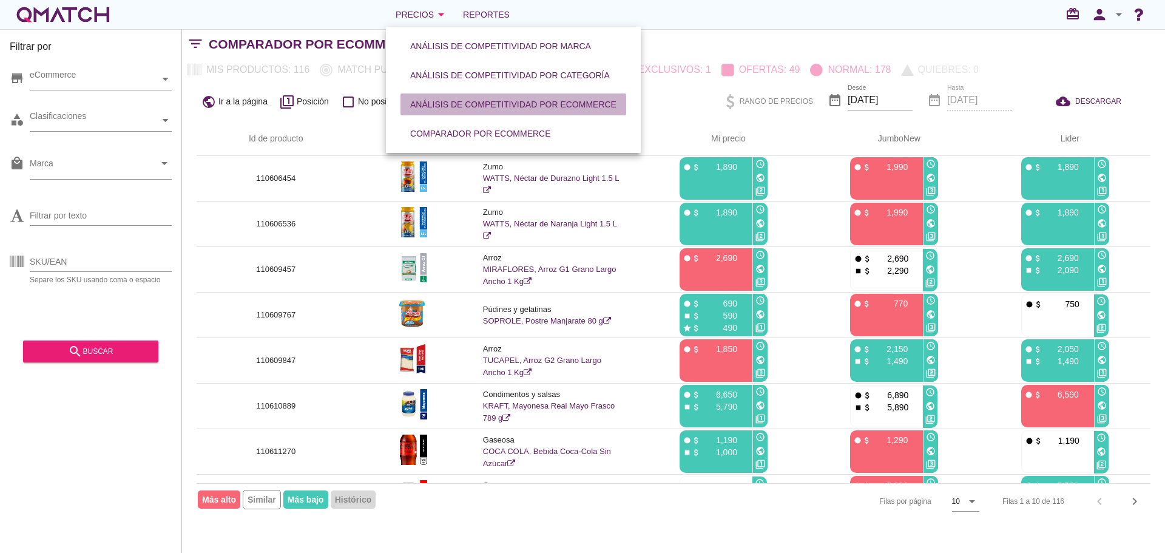
click at [478, 104] on div "Análisis de competitividad por eCommerce" at bounding box center [513, 104] width 206 height 13
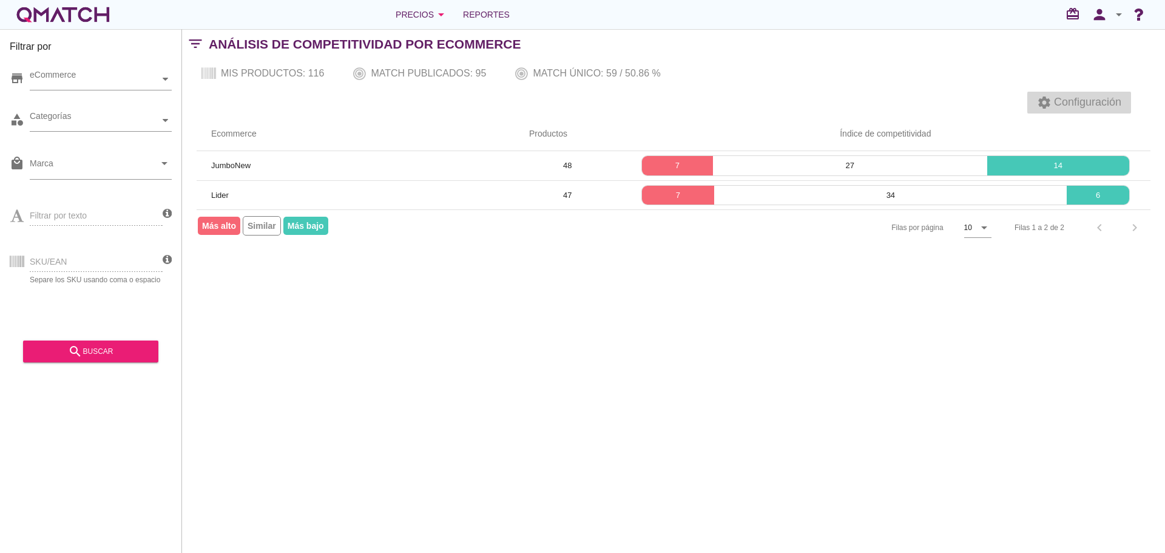
click at [1053, 104] on span "Configuración" at bounding box center [1086, 102] width 70 height 16
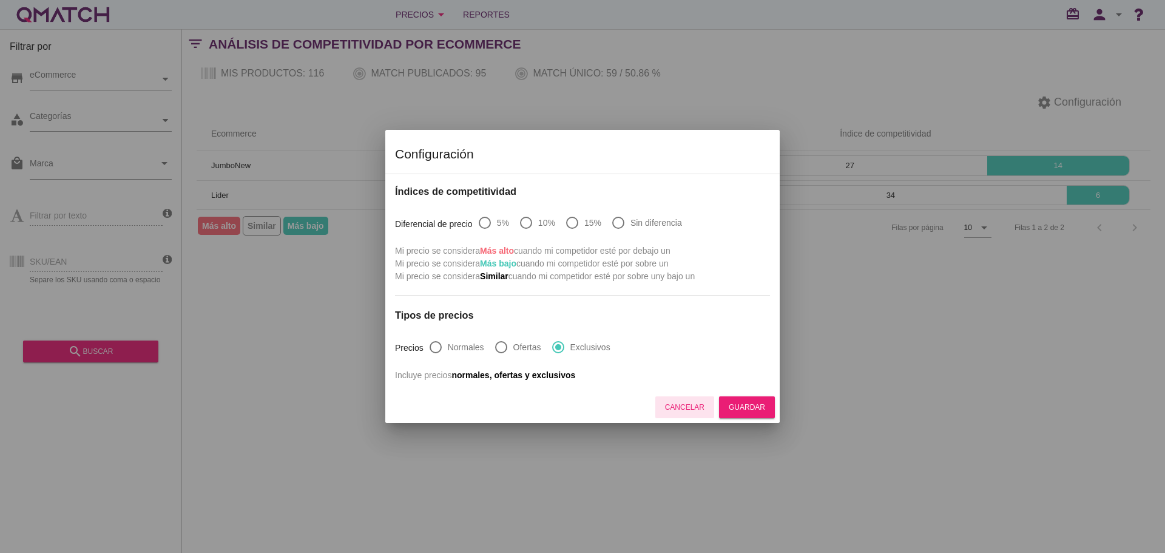
click at [688, 403] on div "Cancelar" at bounding box center [684, 407] width 39 height 11
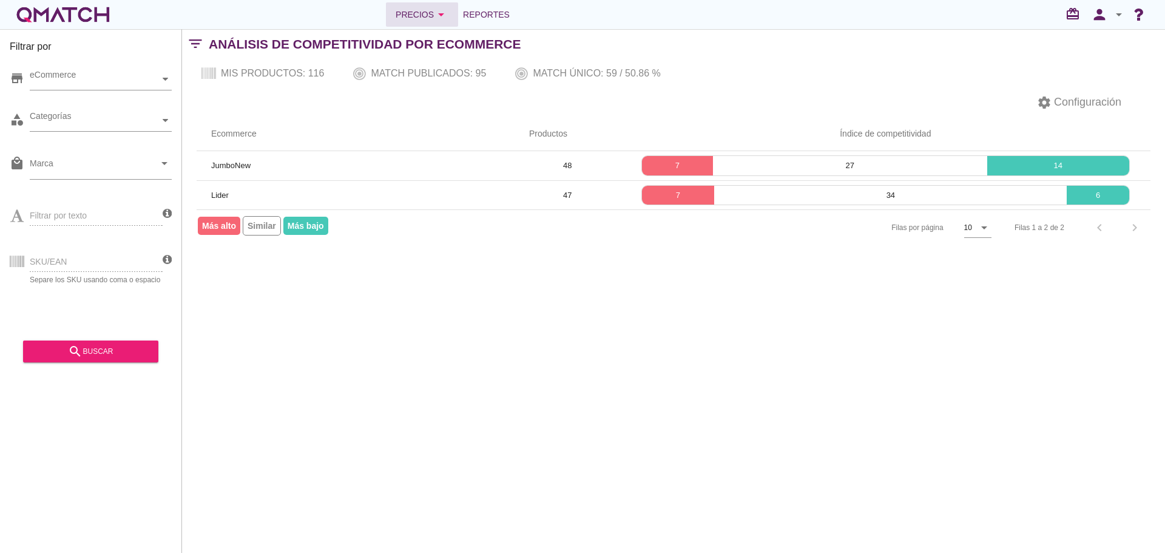
click at [439, 8] on icon "arrow_drop_down" at bounding box center [441, 14] width 15 height 15
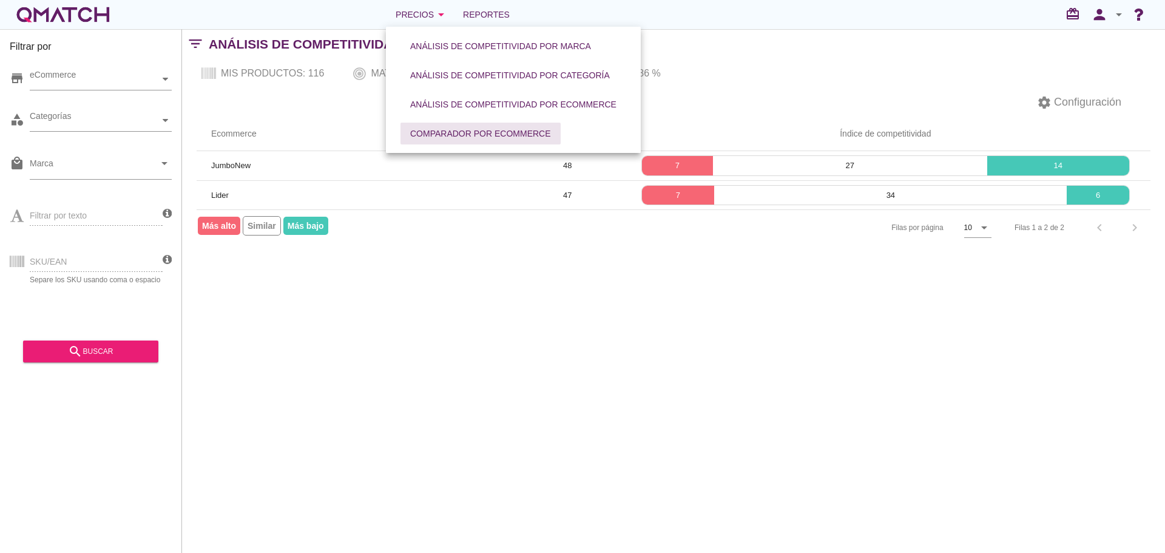
click at [467, 135] on div "Comparador por eCommerce" at bounding box center [480, 133] width 141 height 13
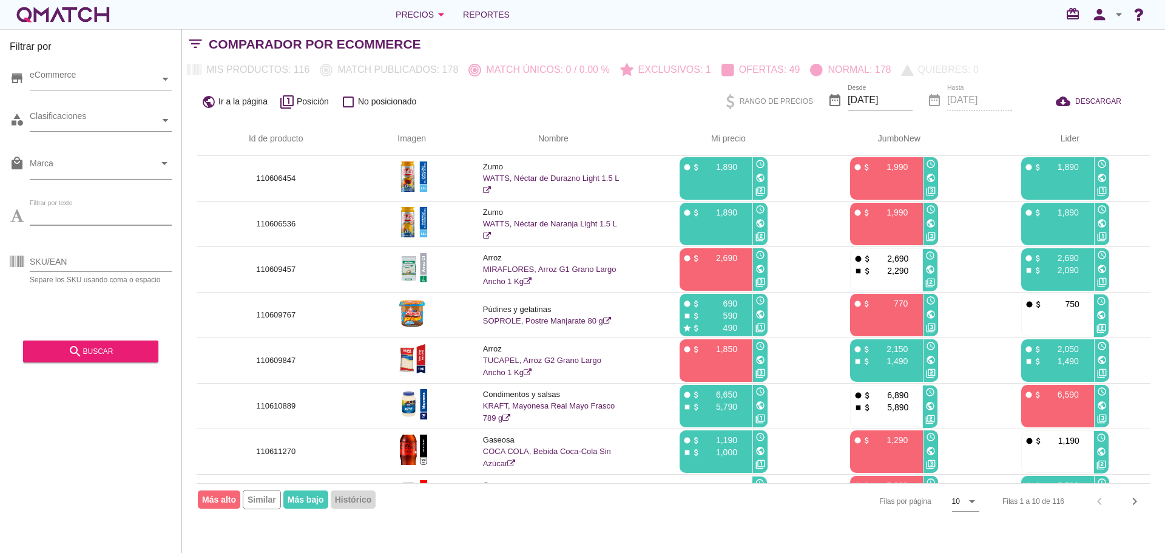
drag, startPoint x: 75, startPoint y: 221, endPoint x: 74, endPoint y: 284, distance: 63.1
click at [75, 221] on input "Filtrar por texto" at bounding box center [101, 215] width 142 height 19
paste input "128536175"
type input "128536175"
click at [61, 353] on div "search buscar" at bounding box center [91, 351] width 116 height 15
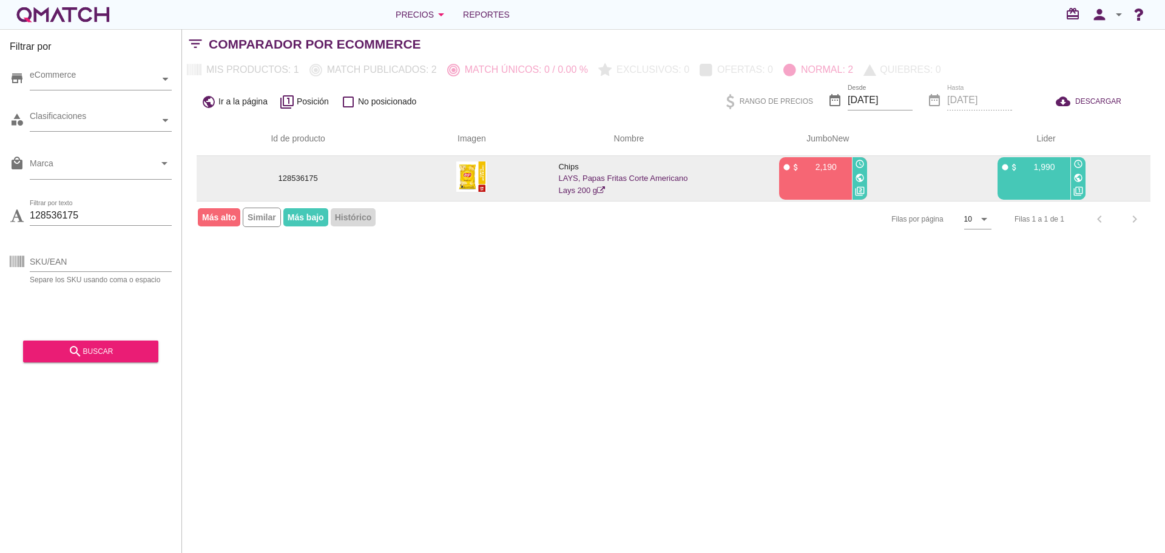
click at [591, 176] on link "LAYS, Papas Fritas Corte Americano Lays 200 g" at bounding box center [622, 184] width 129 height 21
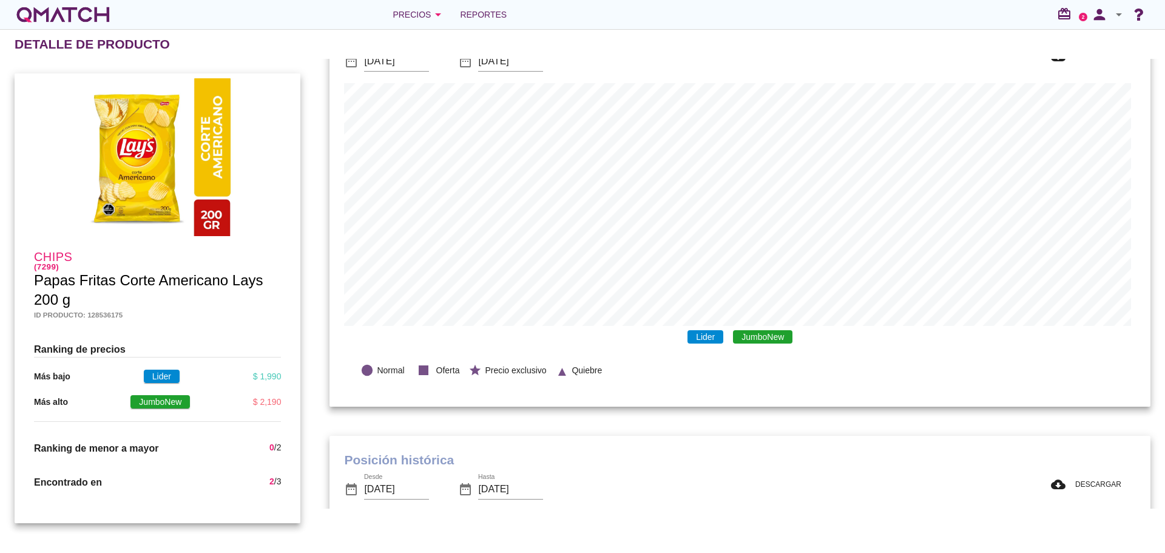
scroll to position [43, 0]
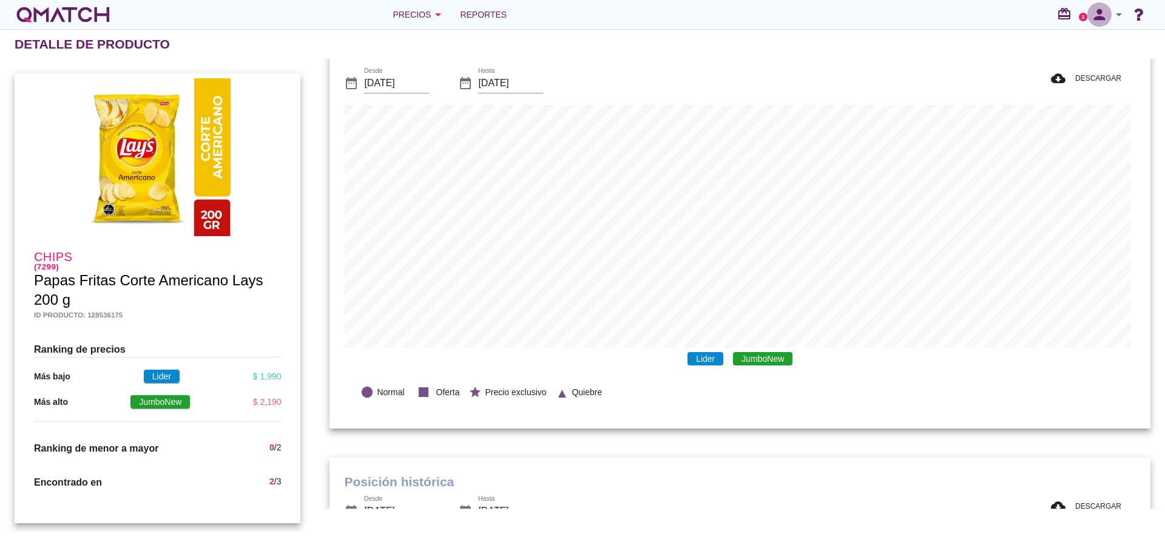
click at [1108, 16] on icon "person" at bounding box center [1099, 14] width 24 height 17
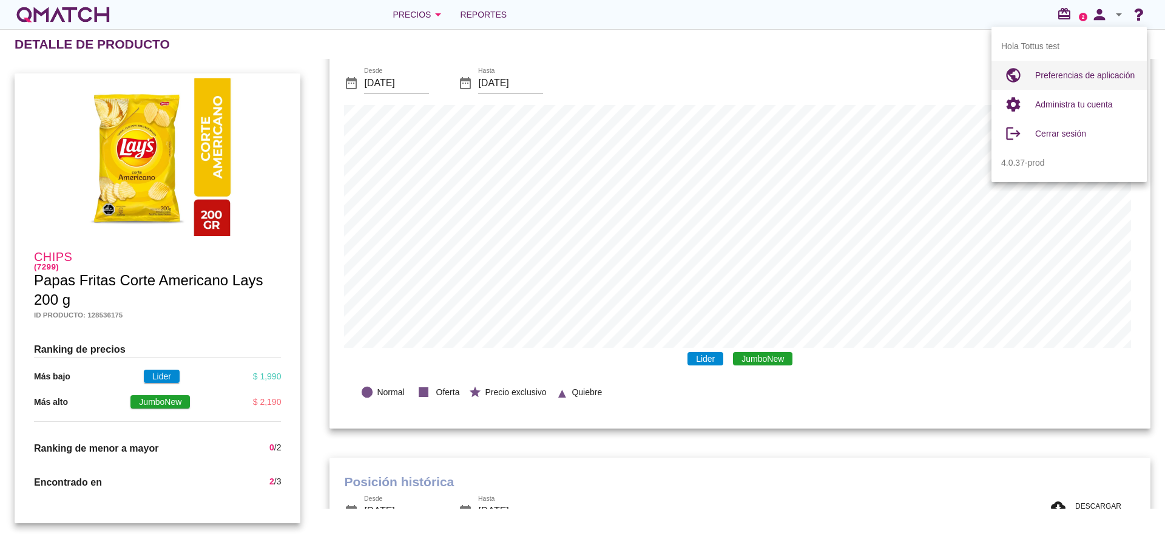
click at [1062, 71] on div "Preferencias de aplicación" at bounding box center [1086, 75] width 102 height 15
radio input "true"
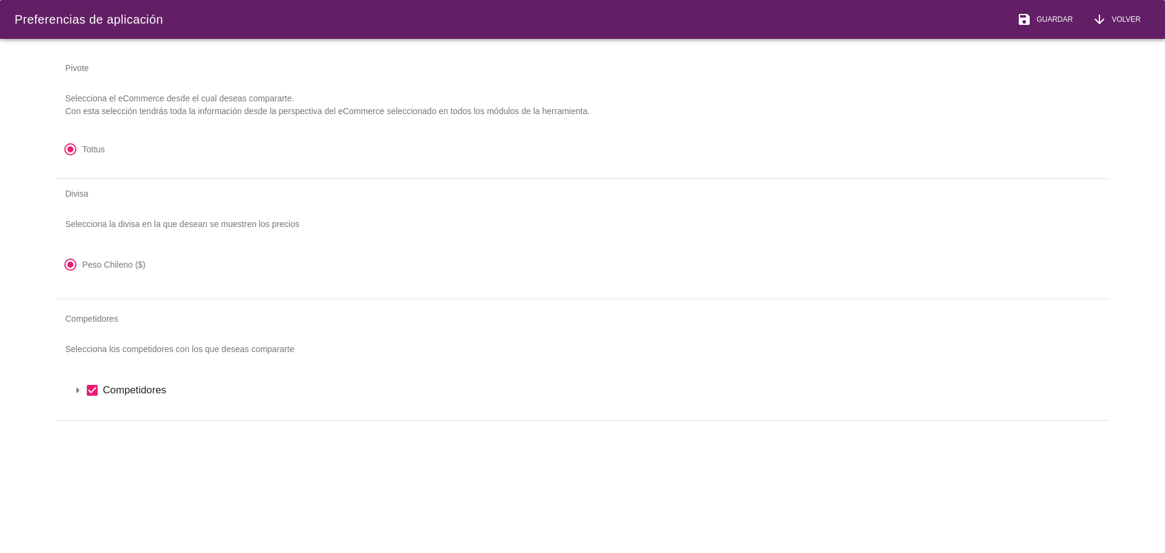
click at [75, 390] on icon "arrow_drop_down" at bounding box center [77, 390] width 15 height 15
click at [92, 413] on icon "arrow_drop_down" at bounding box center [93, 410] width 15 height 15
click at [1047, 21] on span "Guardar" at bounding box center [1051, 19] width 41 height 11
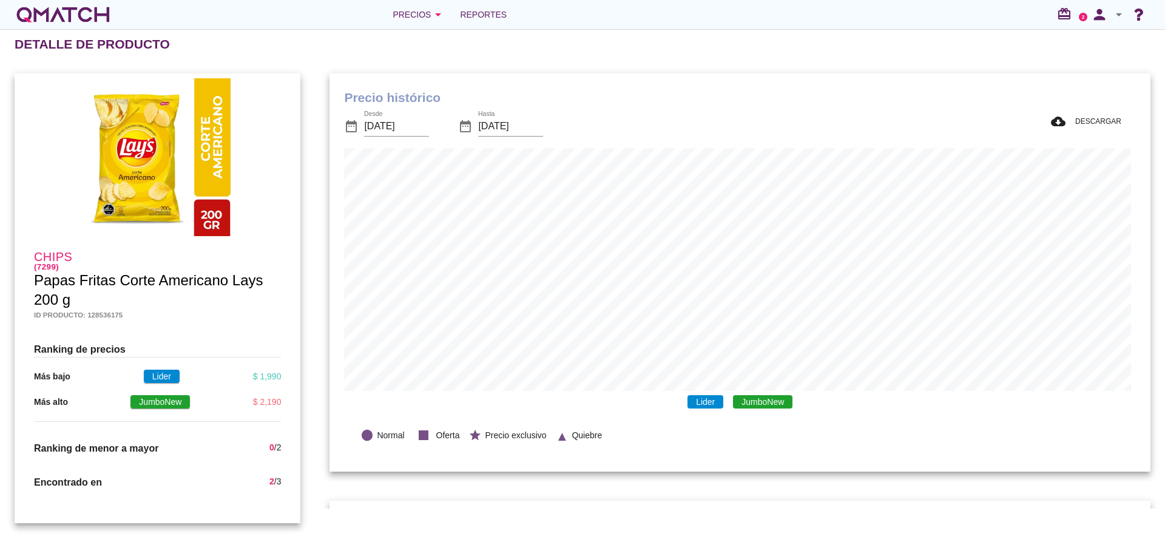
scroll to position [398, 816]
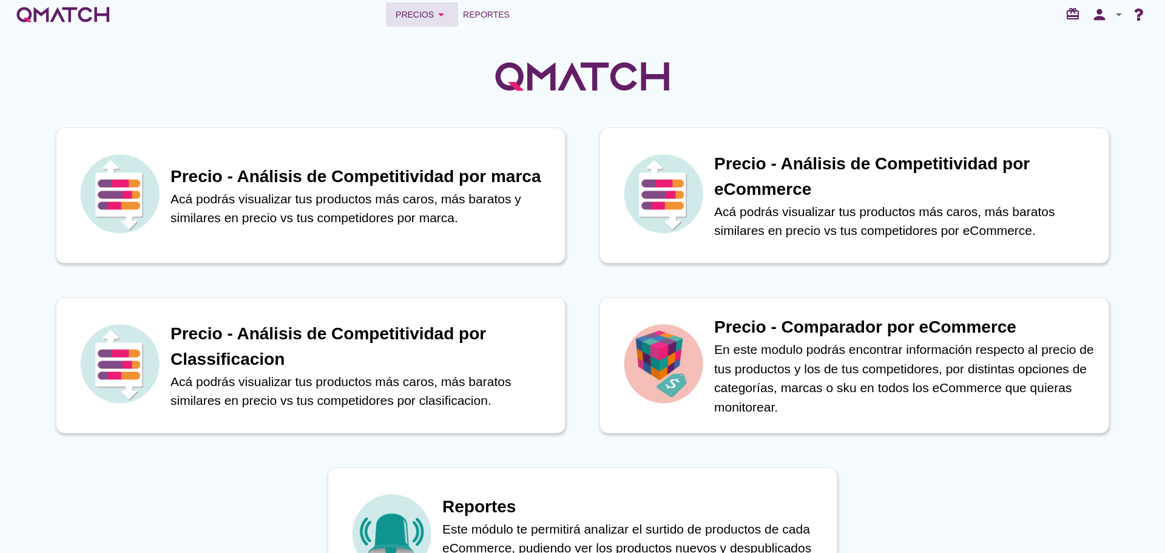
click at [425, 20] on div "Precios arrow_drop_down" at bounding box center [422, 14] width 53 height 15
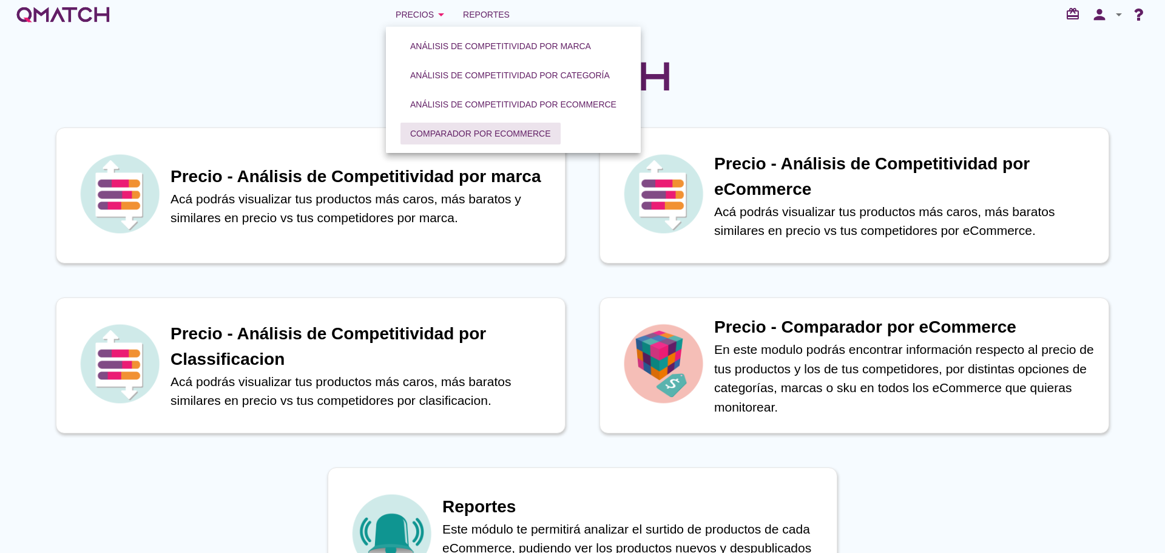
click at [448, 130] on div "Comparador por eCommerce" at bounding box center [480, 133] width 141 height 13
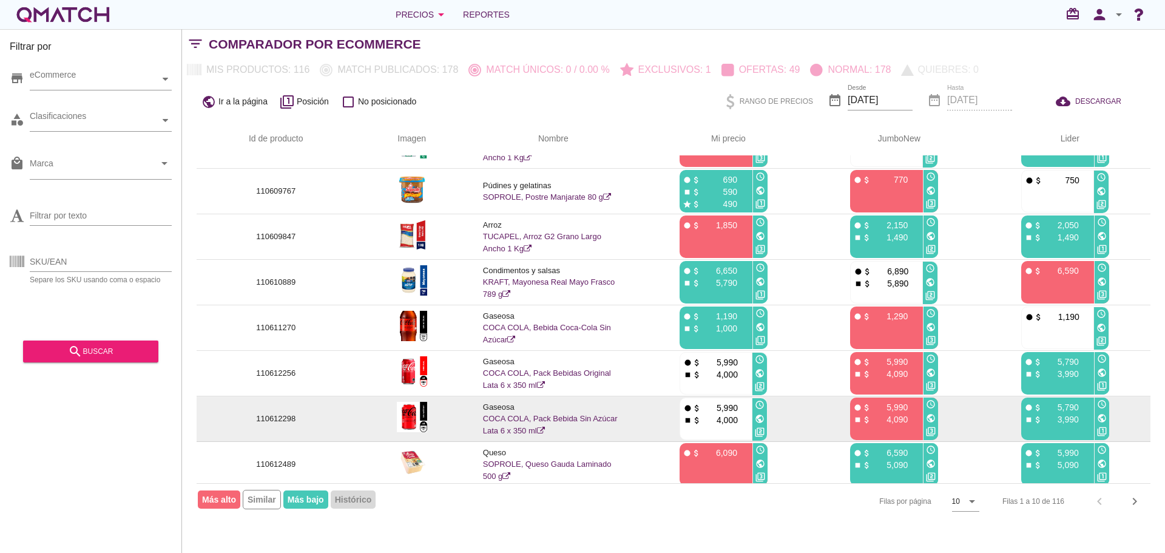
scroll to position [127, 0]
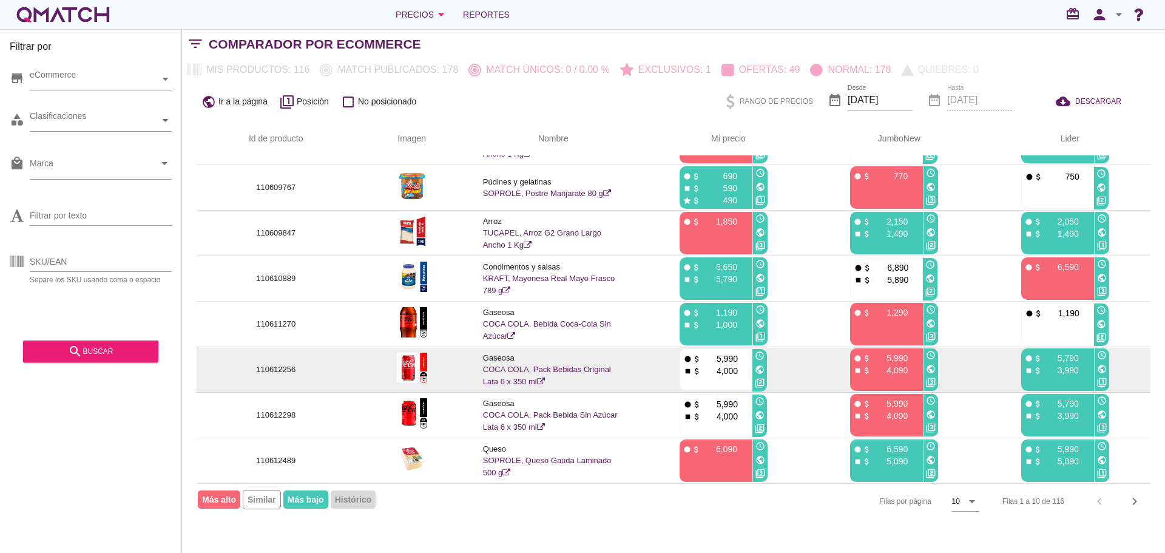
click at [537, 369] on link "COCA COLA, Pack Bebidas Original Lata 6 x 350 ml" at bounding box center [547, 375] width 128 height 21
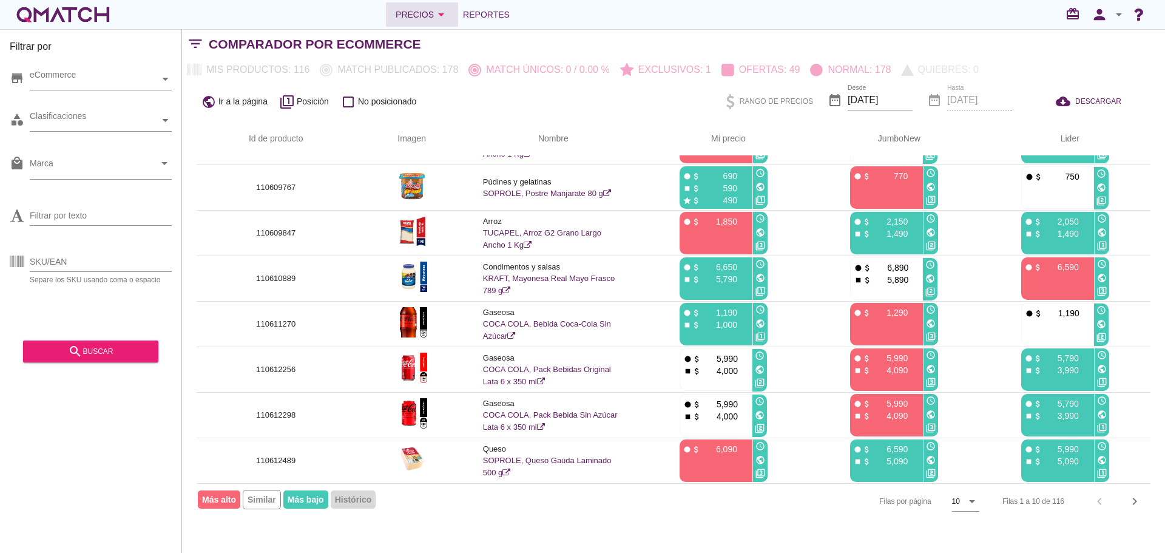
click at [439, 16] on icon "arrow_drop_down" at bounding box center [441, 14] width 15 height 15
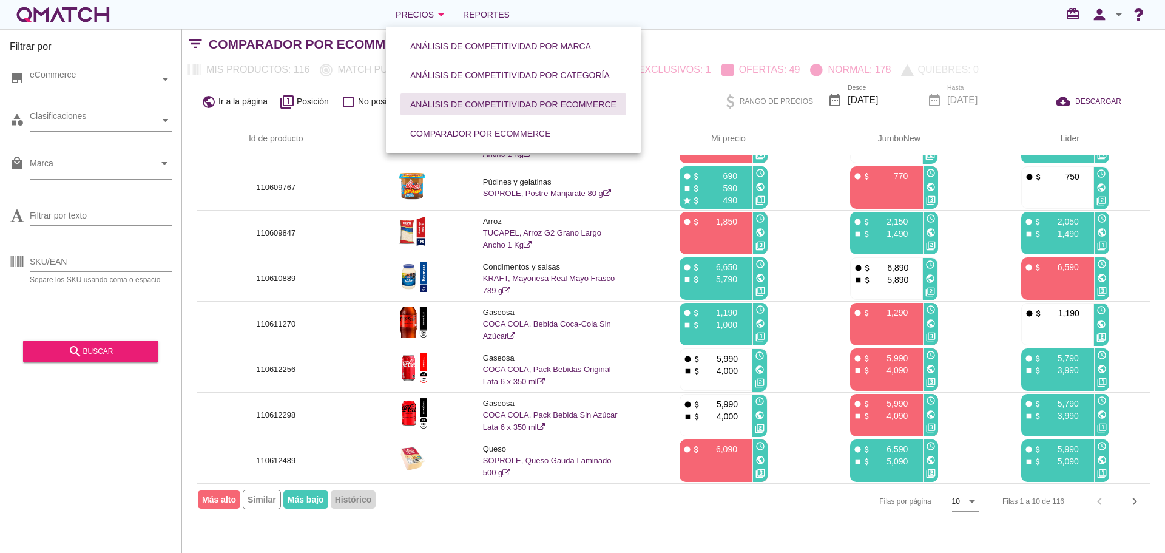
click at [480, 104] on div "Análisis de competitividad por eCommerce" at bounding box center [513, 104] width 206 height 13
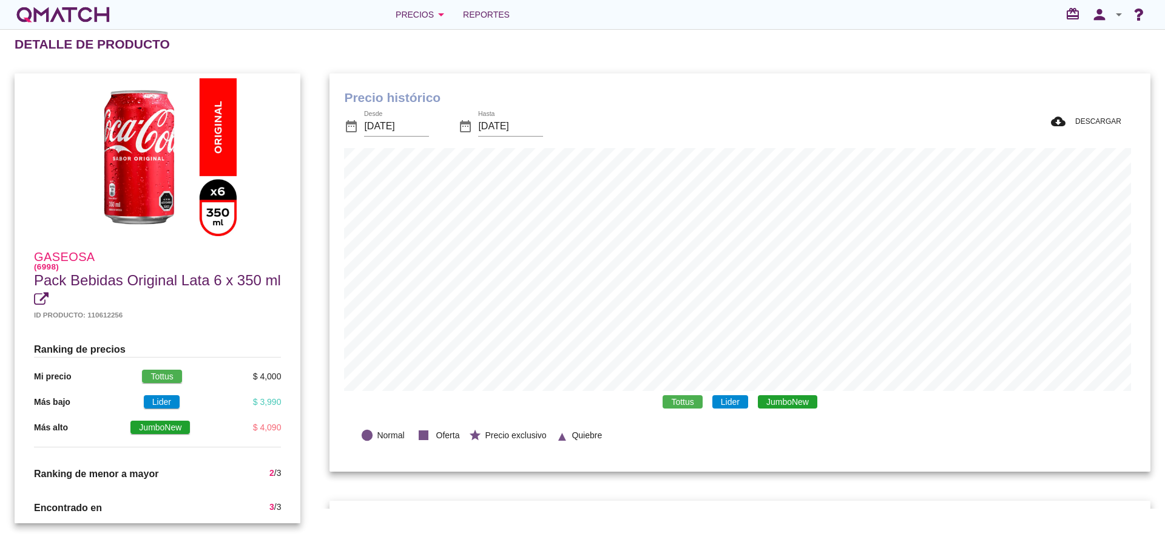
scroll to position [398, 816]
